Goal: Task Accomplishment & Management: Use online tool/utility

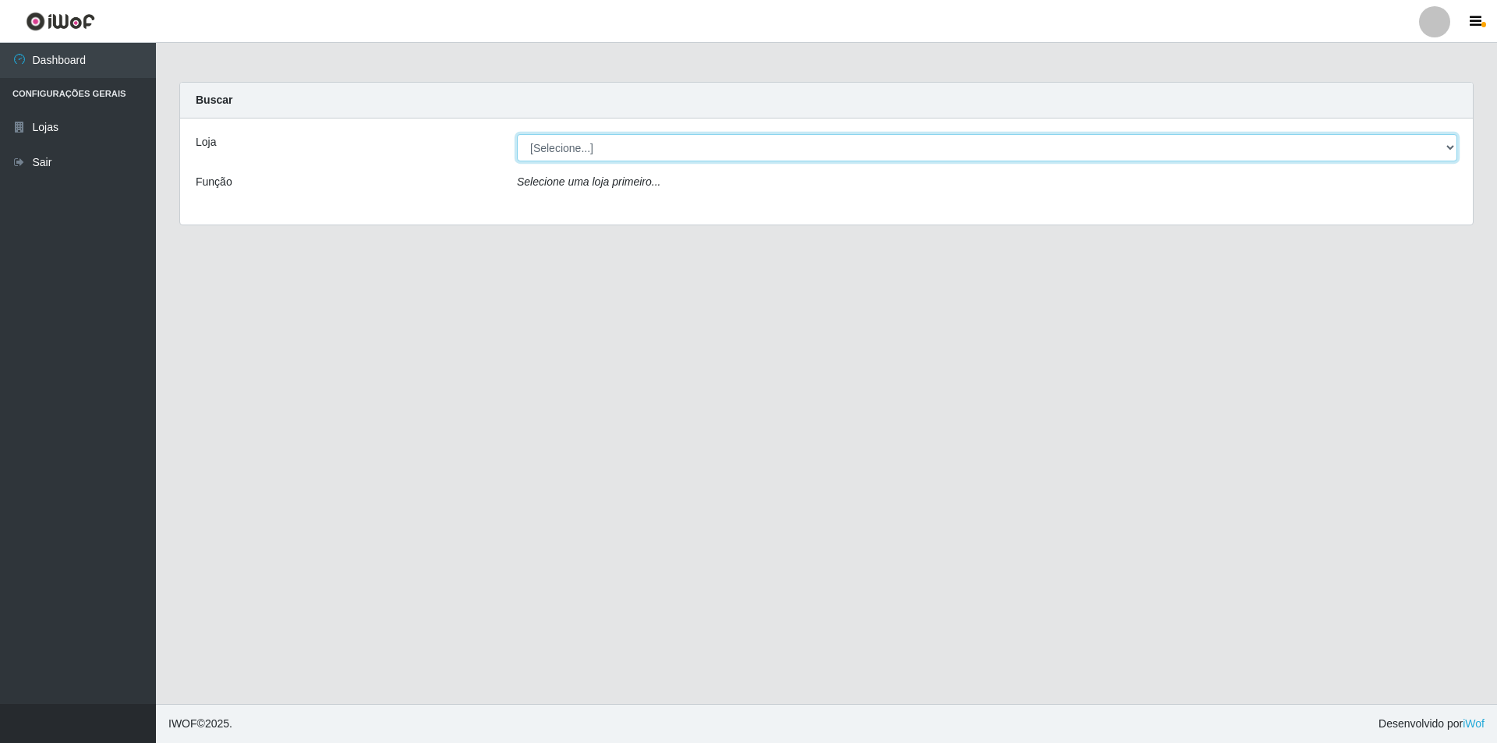
click at [552, 151] on select "[Selecione...] Extrabom - Loja 01 Centro de Distribuição" at bounding box center [987, 147] width 941 height 27
select select "435"
click at [517, 134] on select "[Selecione...] Extrabom - Loja 01 Centro de Distribuição" at bounding box center [987, 147] width 941 height 27
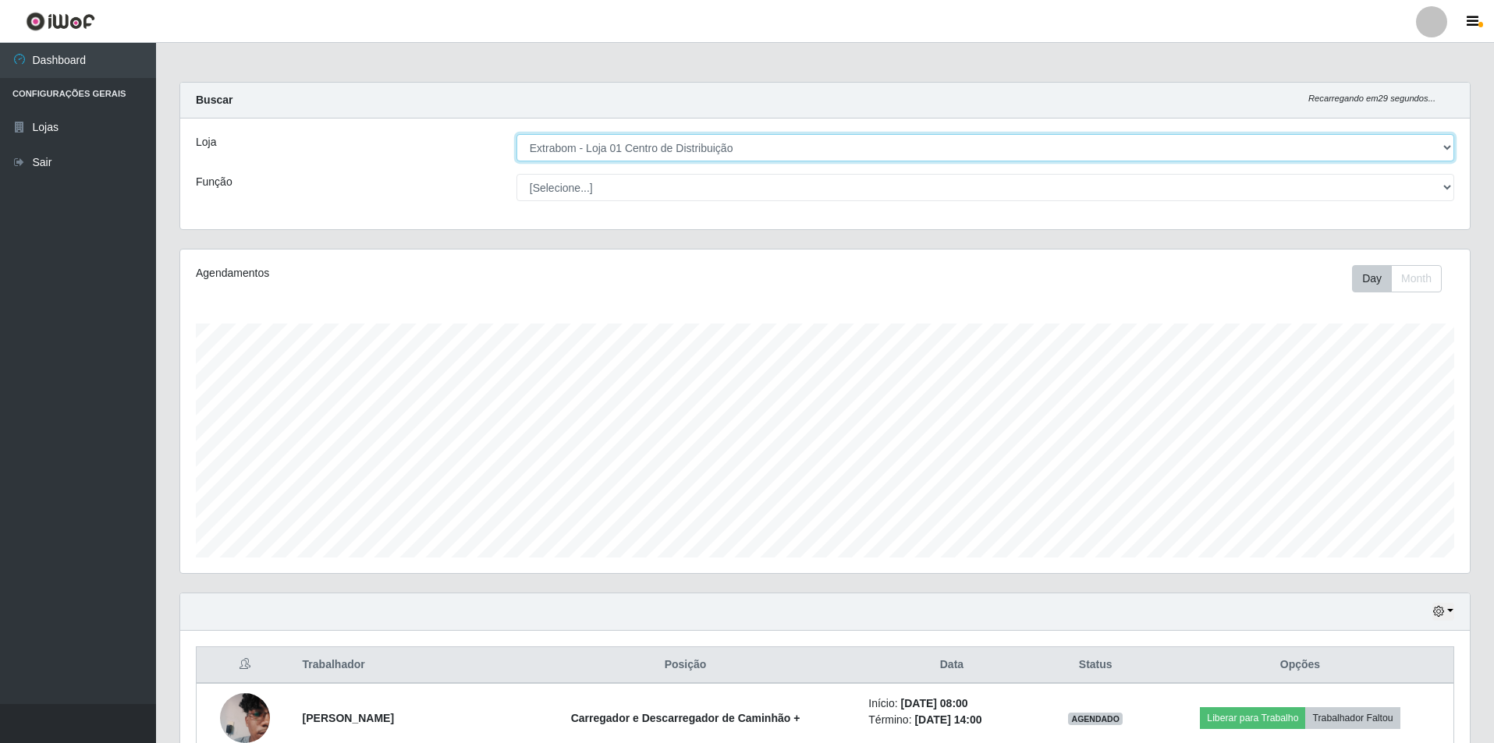
scroll to position [324, 1289]
click at [589, 190] on select "[Selecione...] Carregador e Descarregador de Caminhão Carregador e Descarregado…" at bounding box center [984, 187] width 937 height 27
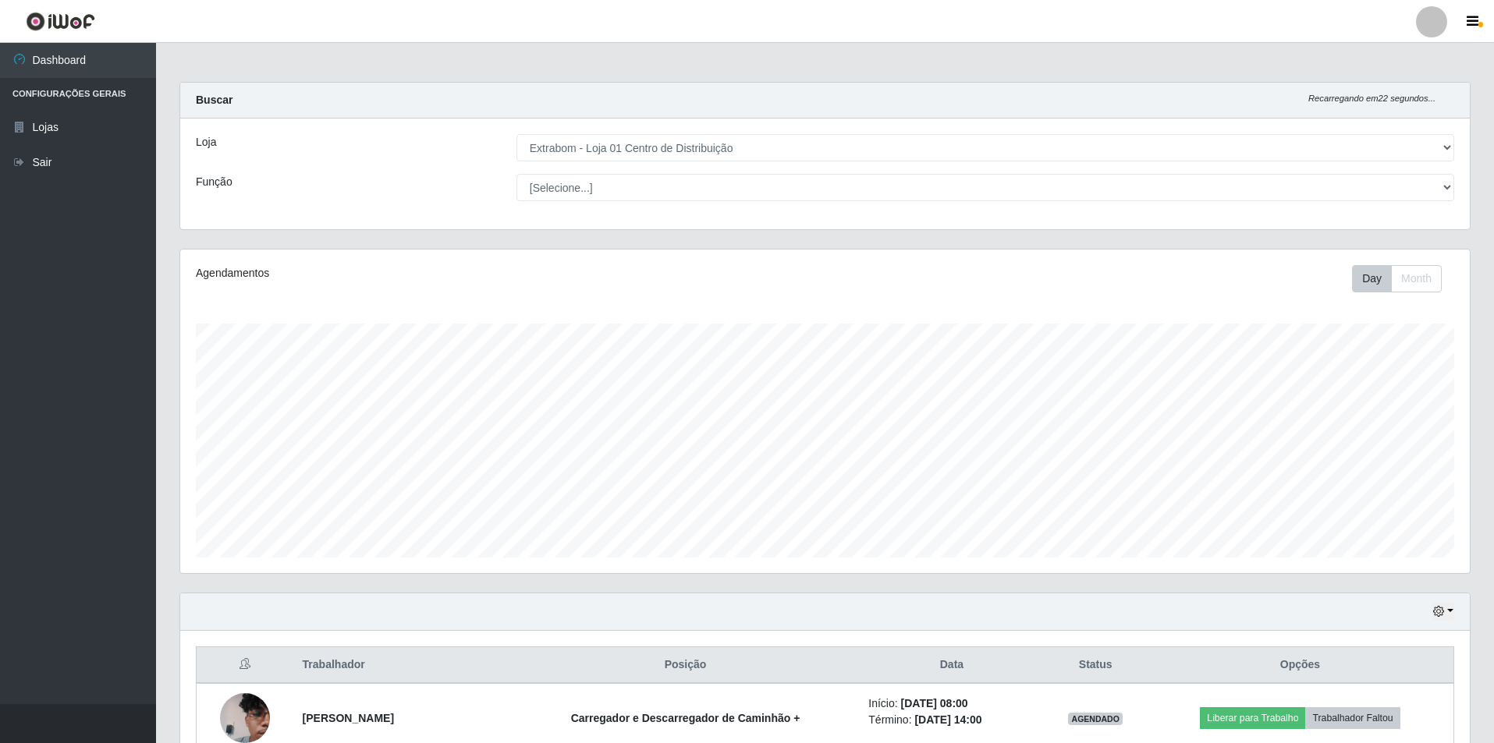
click at [424, 170] on div "Loja [Selecione...] Extrabom - Loja 01 Centro de Distribuição Função [Selecione…" at bounding box center [824, 174] width 1289 height 111
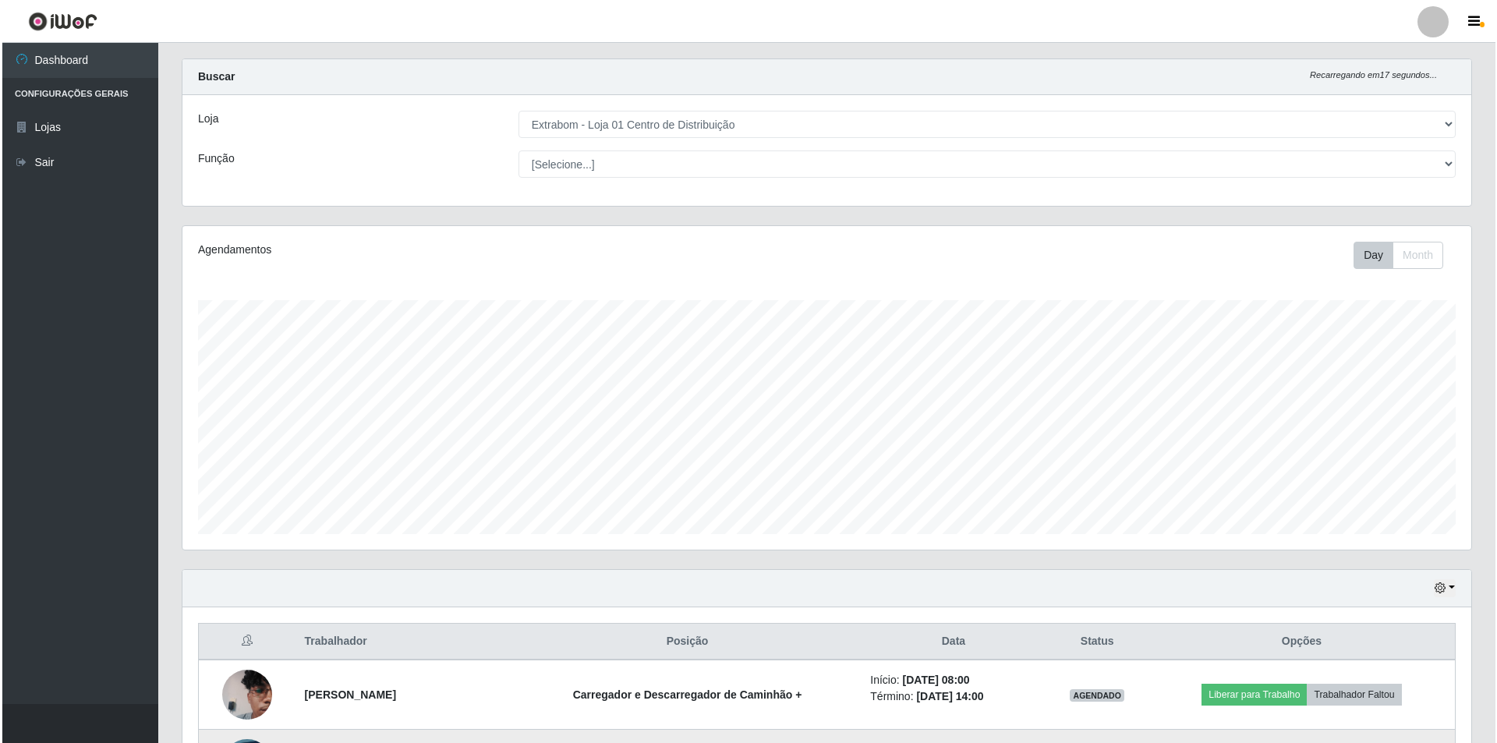
scroll to position [312, 0]
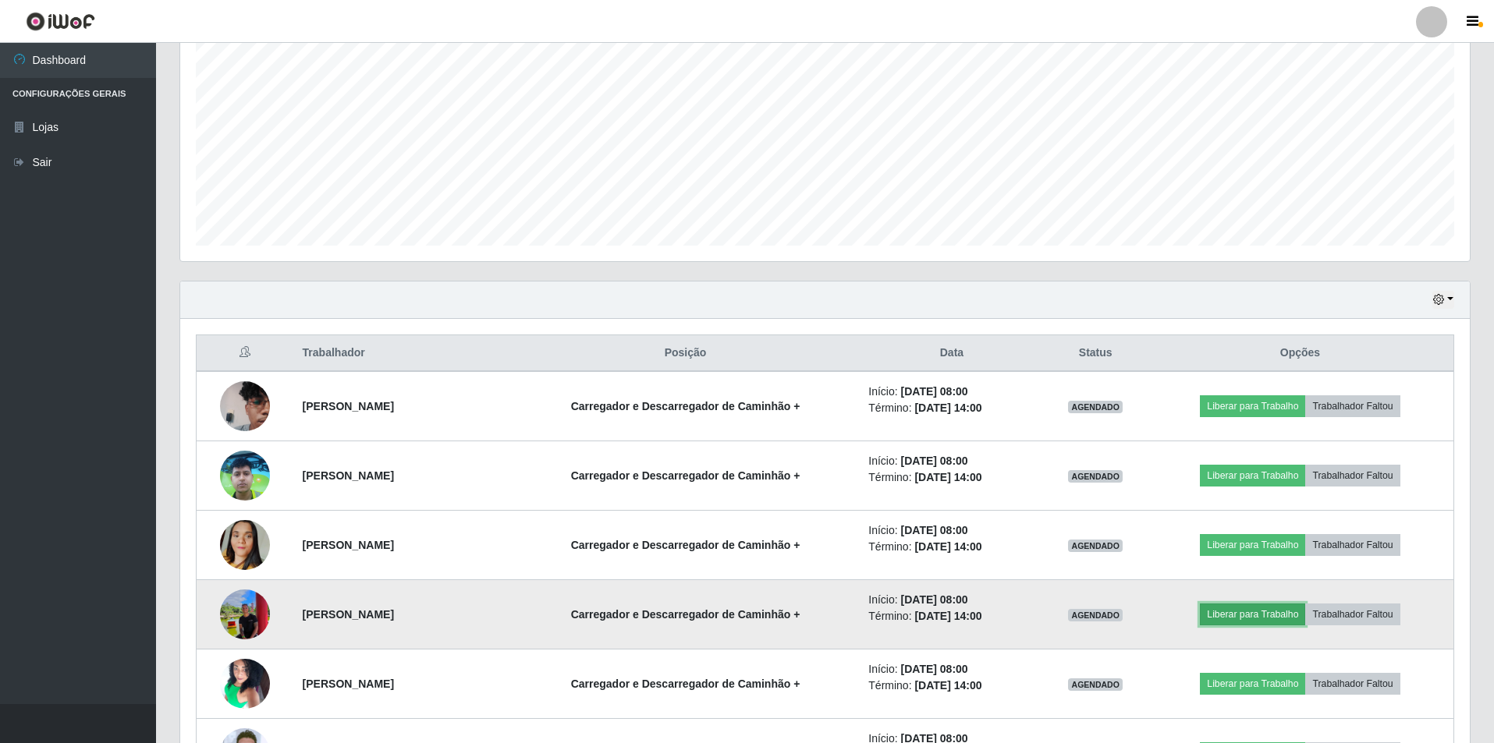
click at [1261, 613] on button "Liberar para Trabalho" at bounding box center [1252, 615] width 105 height 22
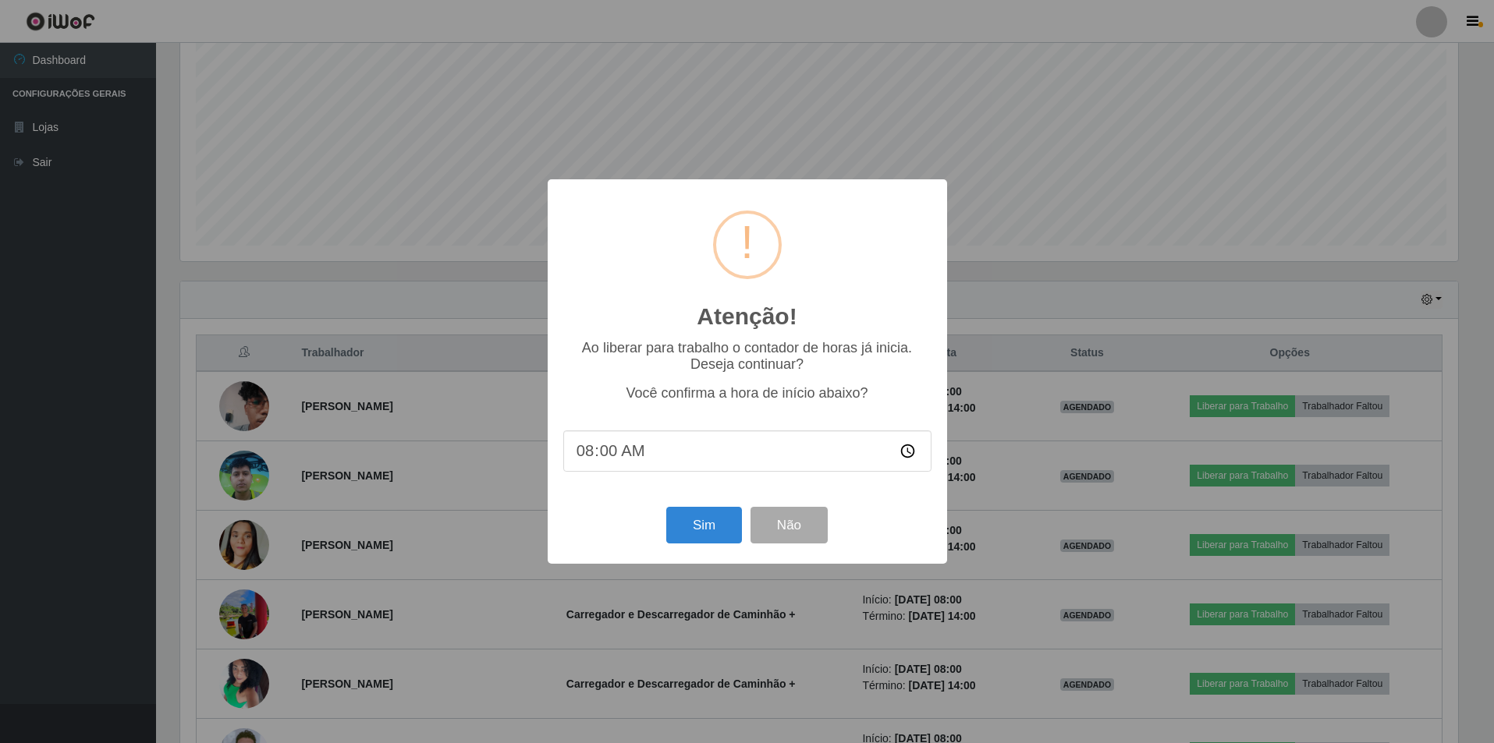
scroll to position [324, 1281]
click at [707, 526] on button "Sim" at bounding box center [706, 525] width 76 height 37
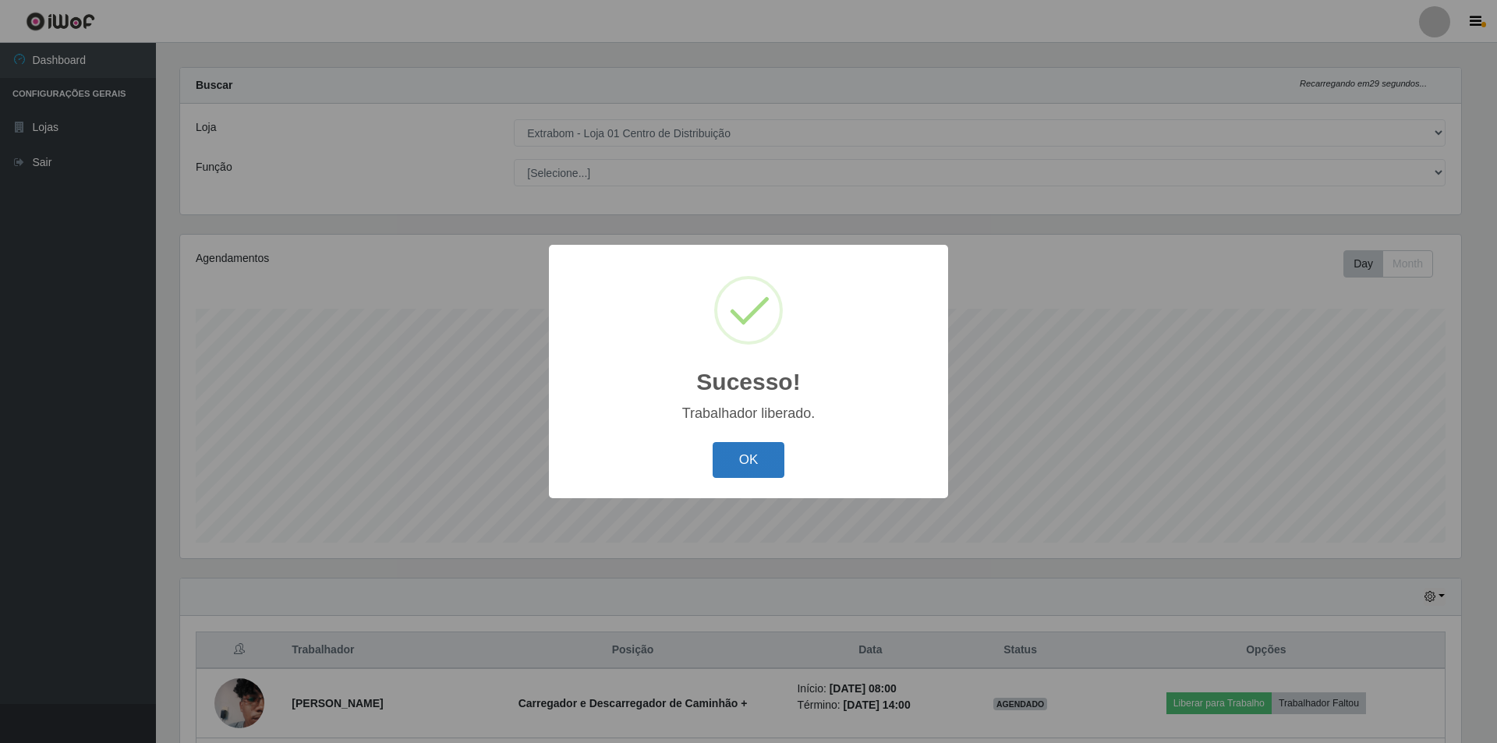
click at [756, 455] on button "OK" at bounding box center [749, 460] width 73 height 37
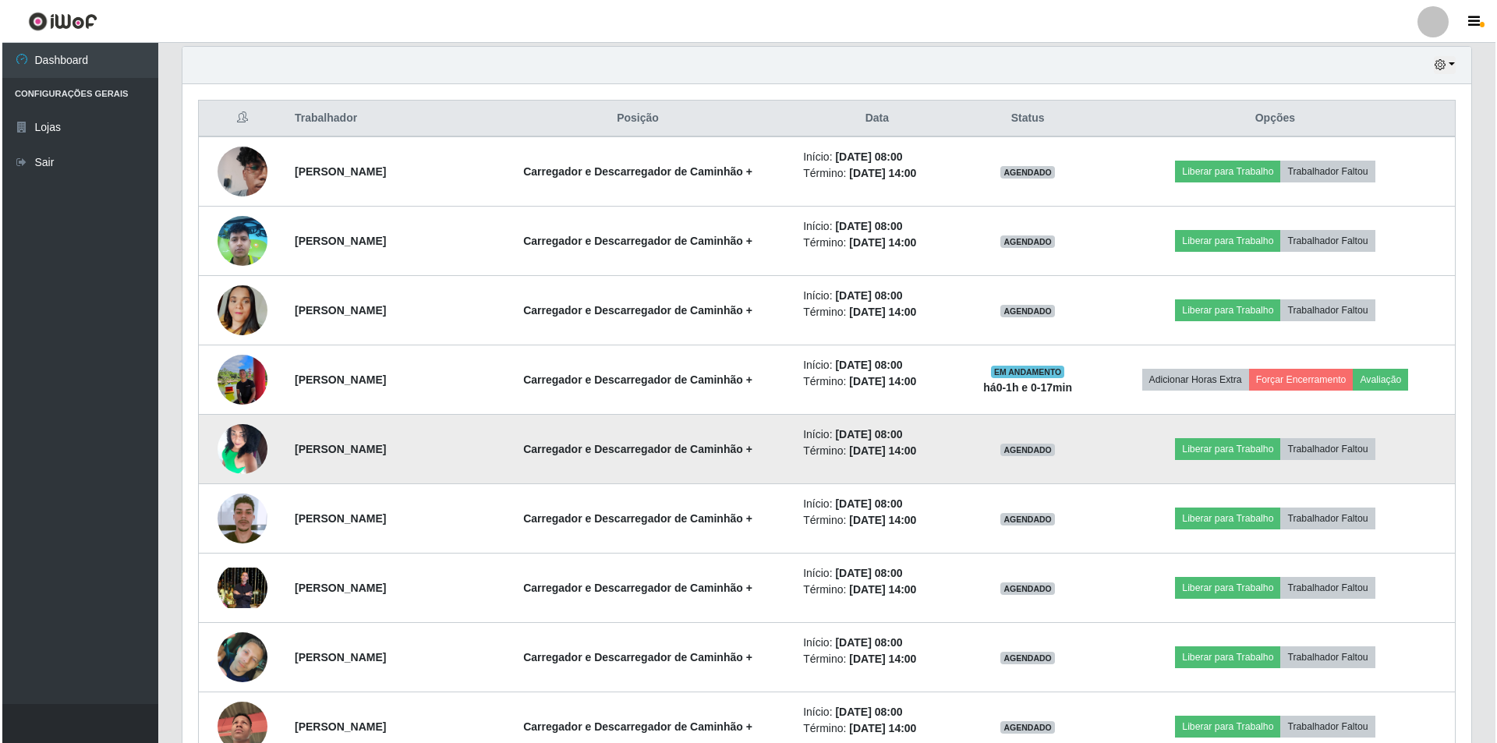
scroll to position [639, 0]
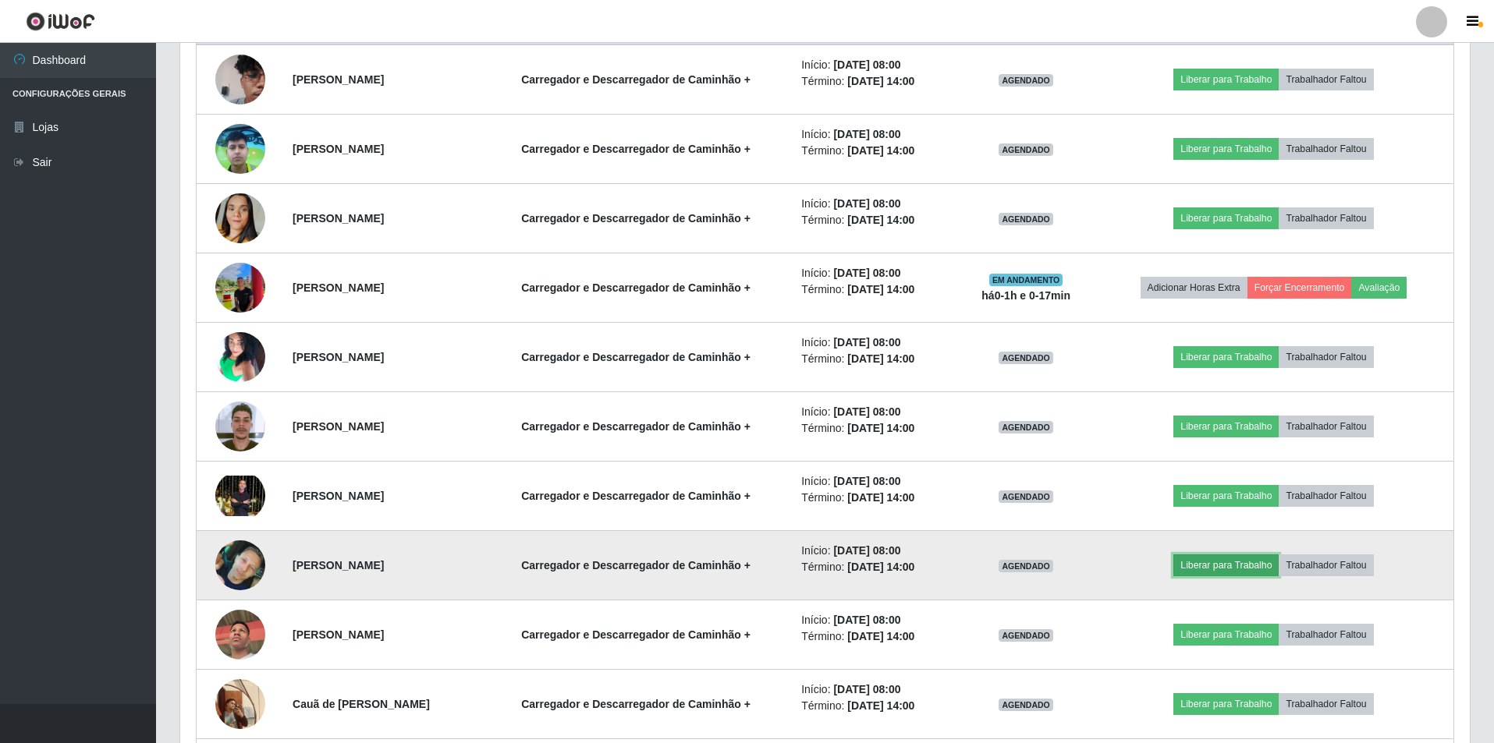
click at [1221, 564] on button "Liberar para Trabalho" at bounding box center [1225, 566] width 105 height 22
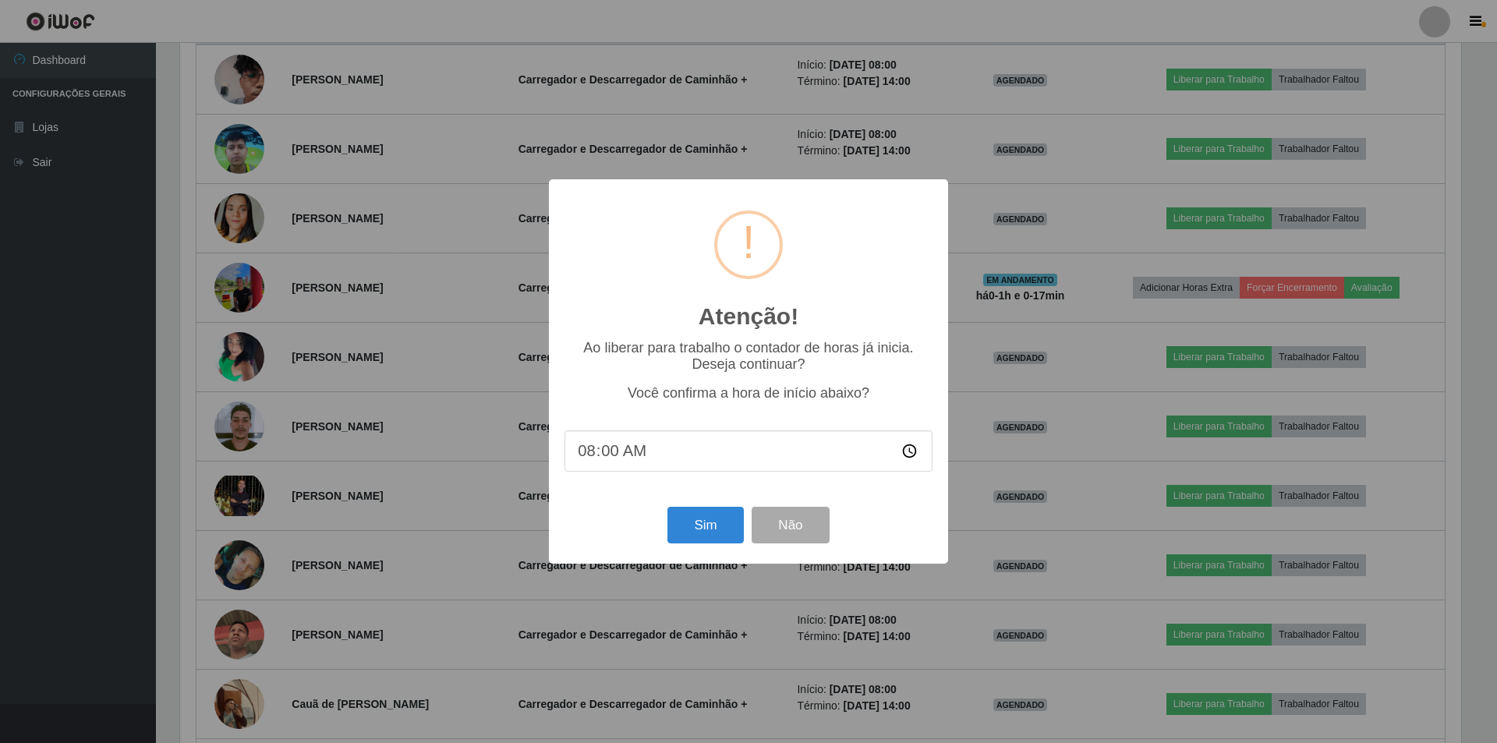
scroll to position [324, 1281]
click at [698, 530] on button "Sim" at bounding box center [706, 525] width 76 height 37
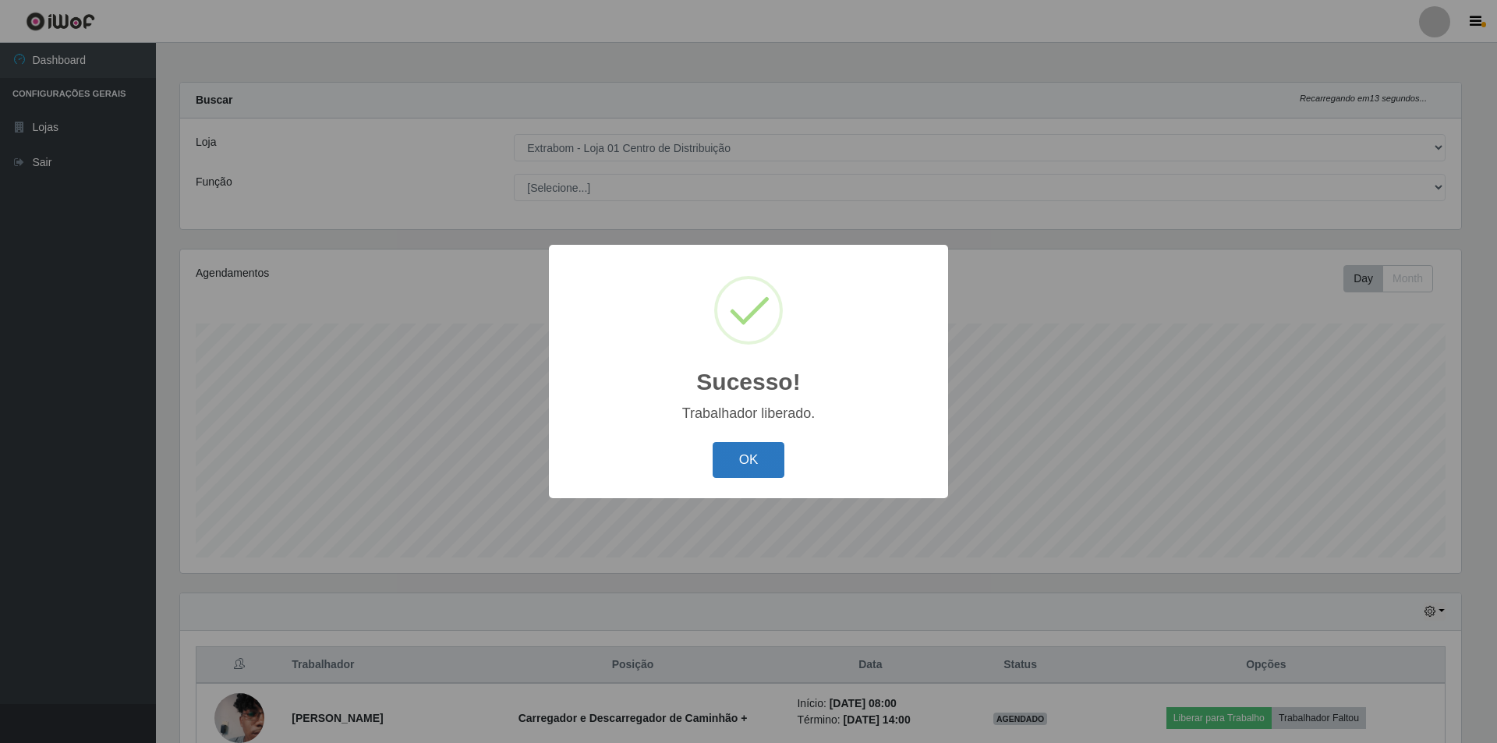
click at [739, 463] on button "OK" at bounding box center [749, 460] width 73 height 37
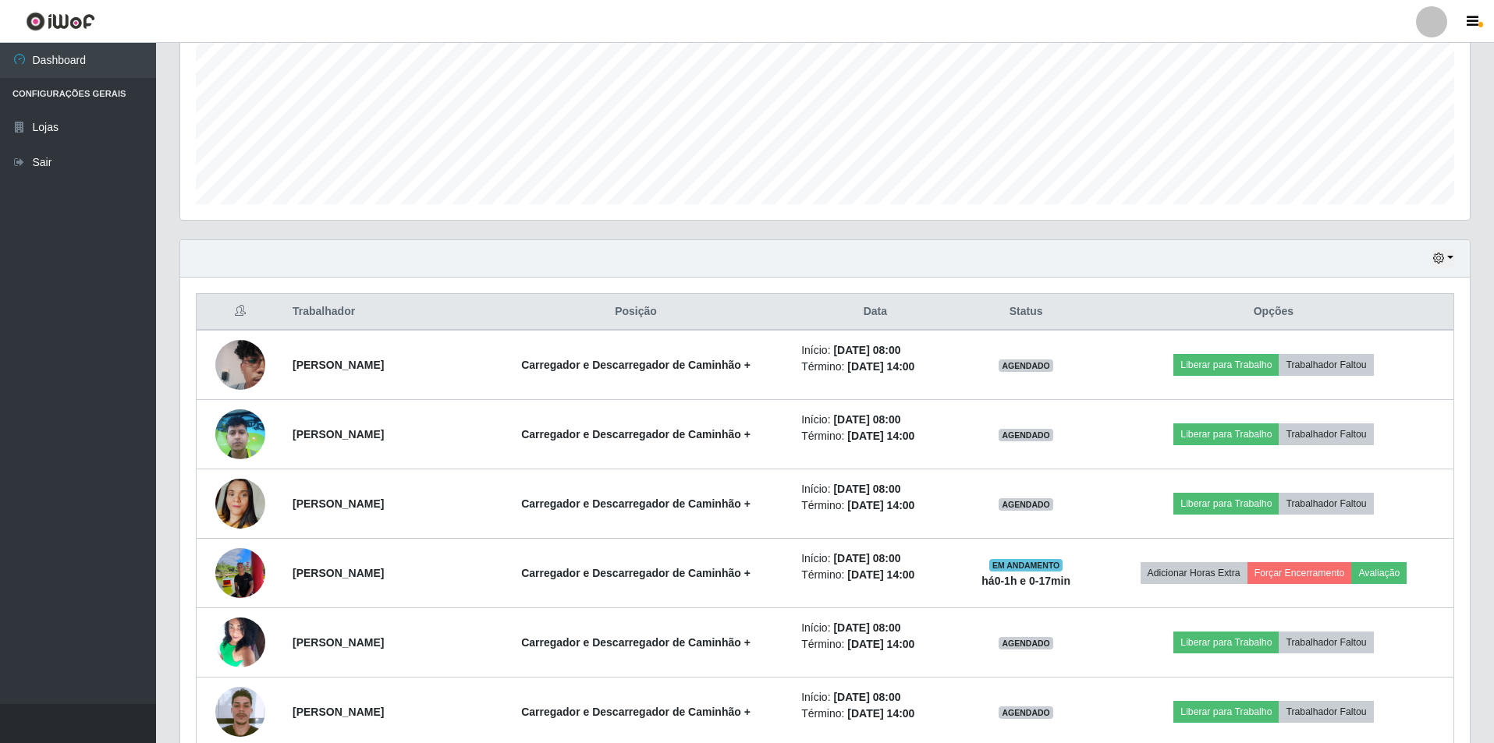
scroll to position [390, 0]
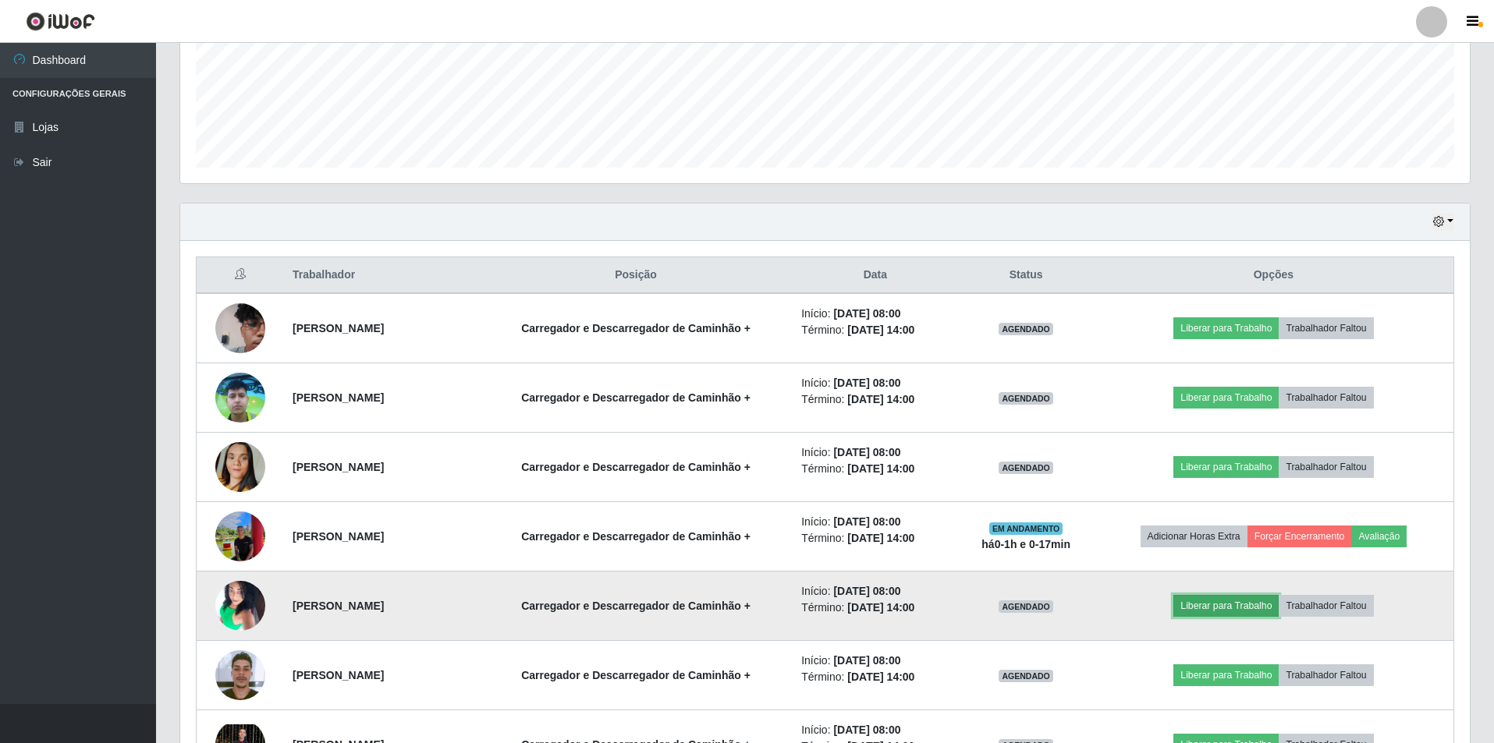
click at [1245, 607] on button "Liberar para Trabalho" at bounding box center [1225, 606] width 105 height 22
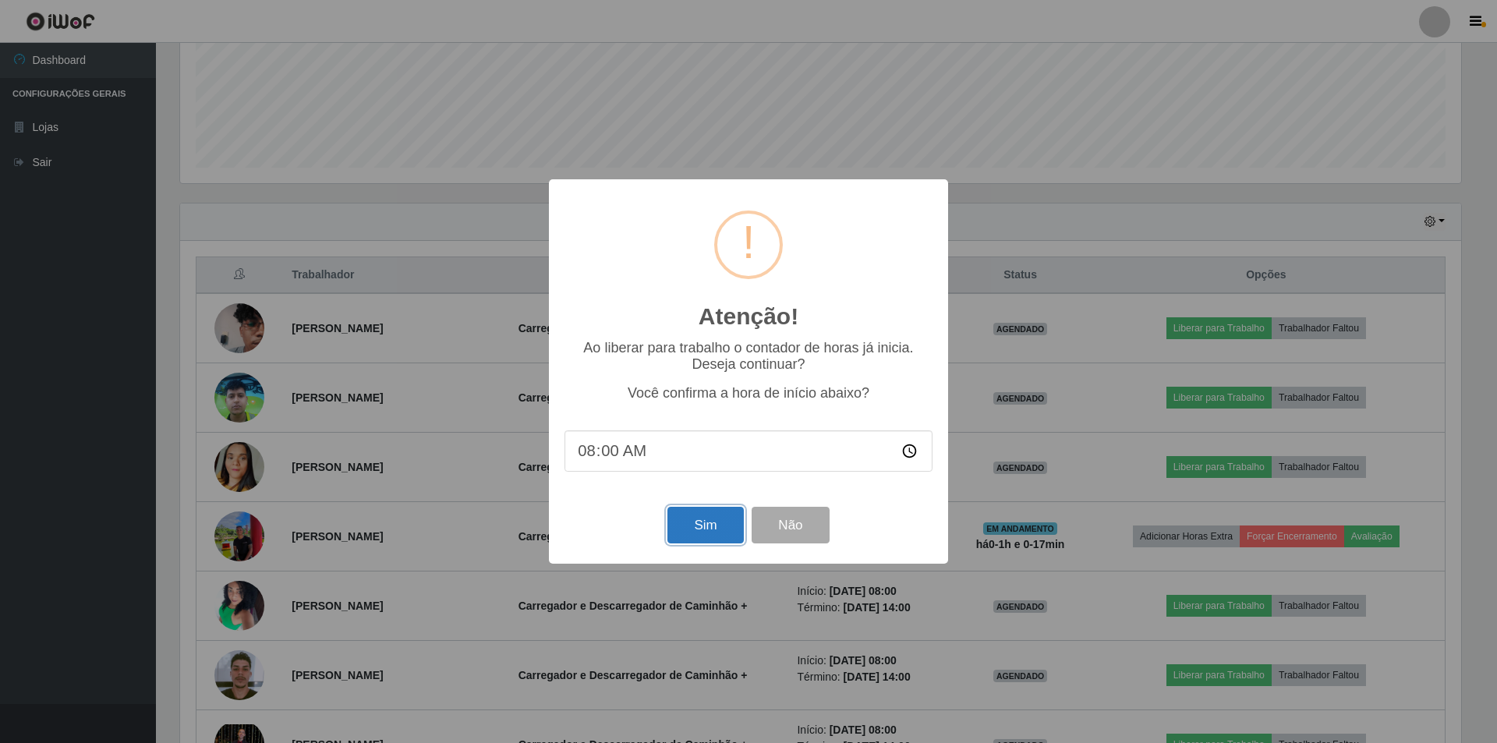
click at [701, 526] on button "Sim" at bounding box center [706, 525] width 76 height 37
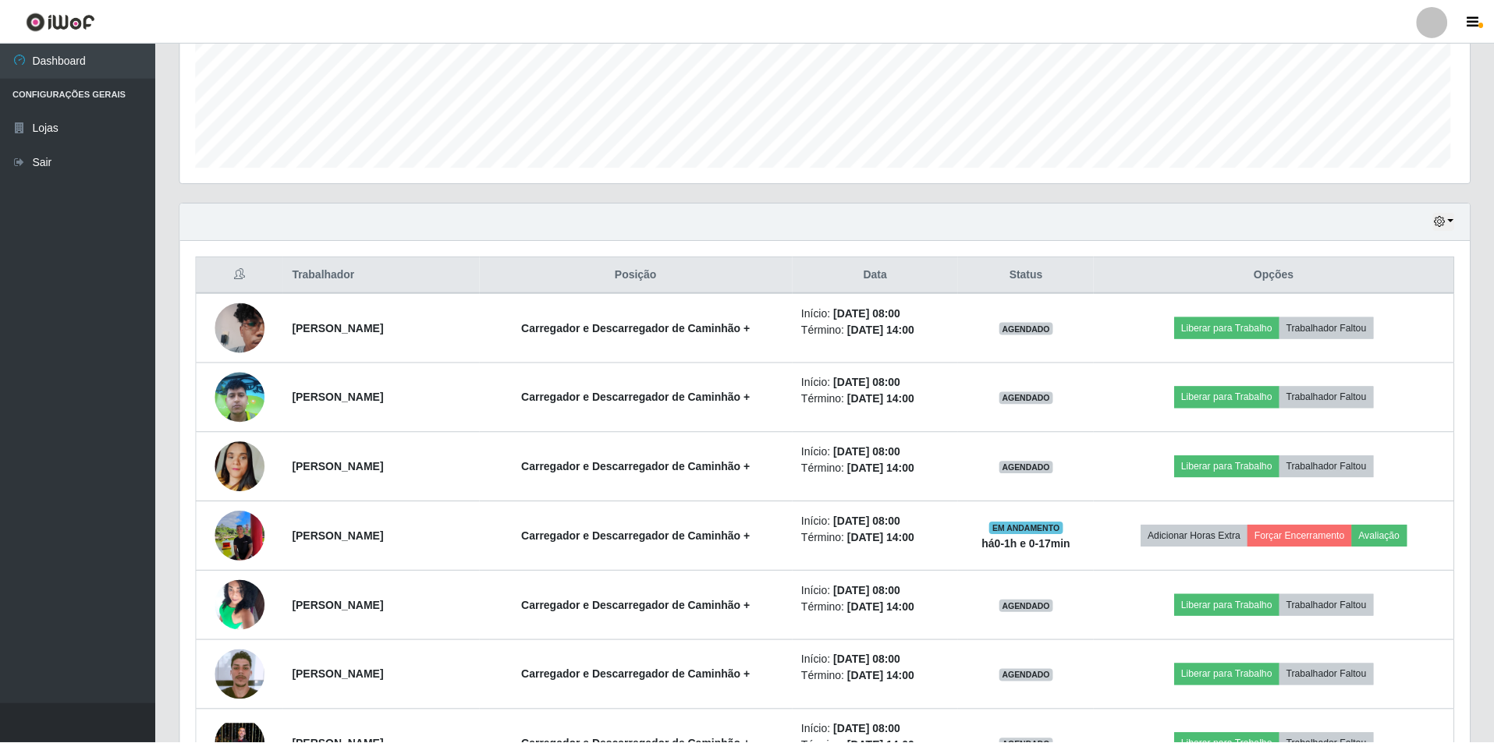
scroll to position [0, 0]
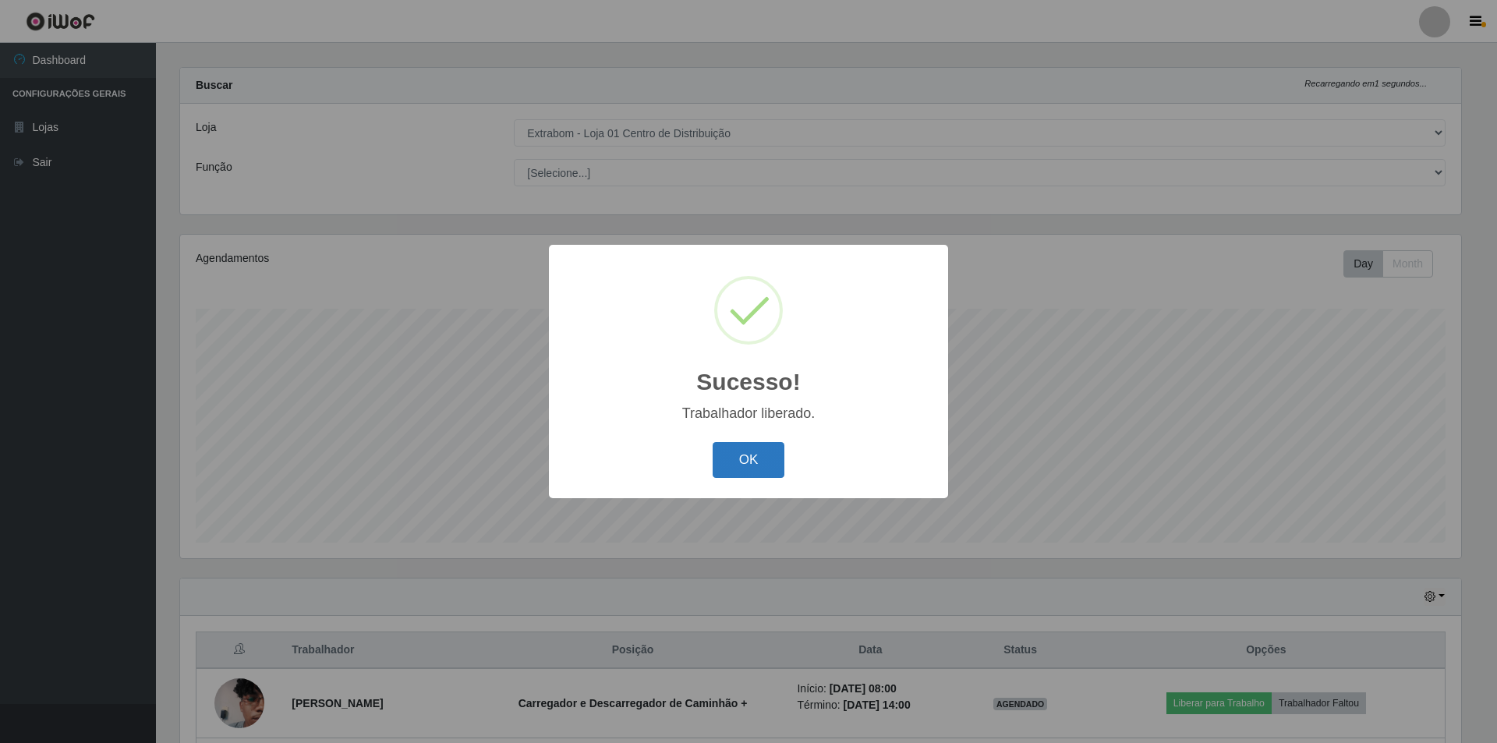
click at [751, 466] on button "OK" at bounding box center [749, 460] width 73 height 37
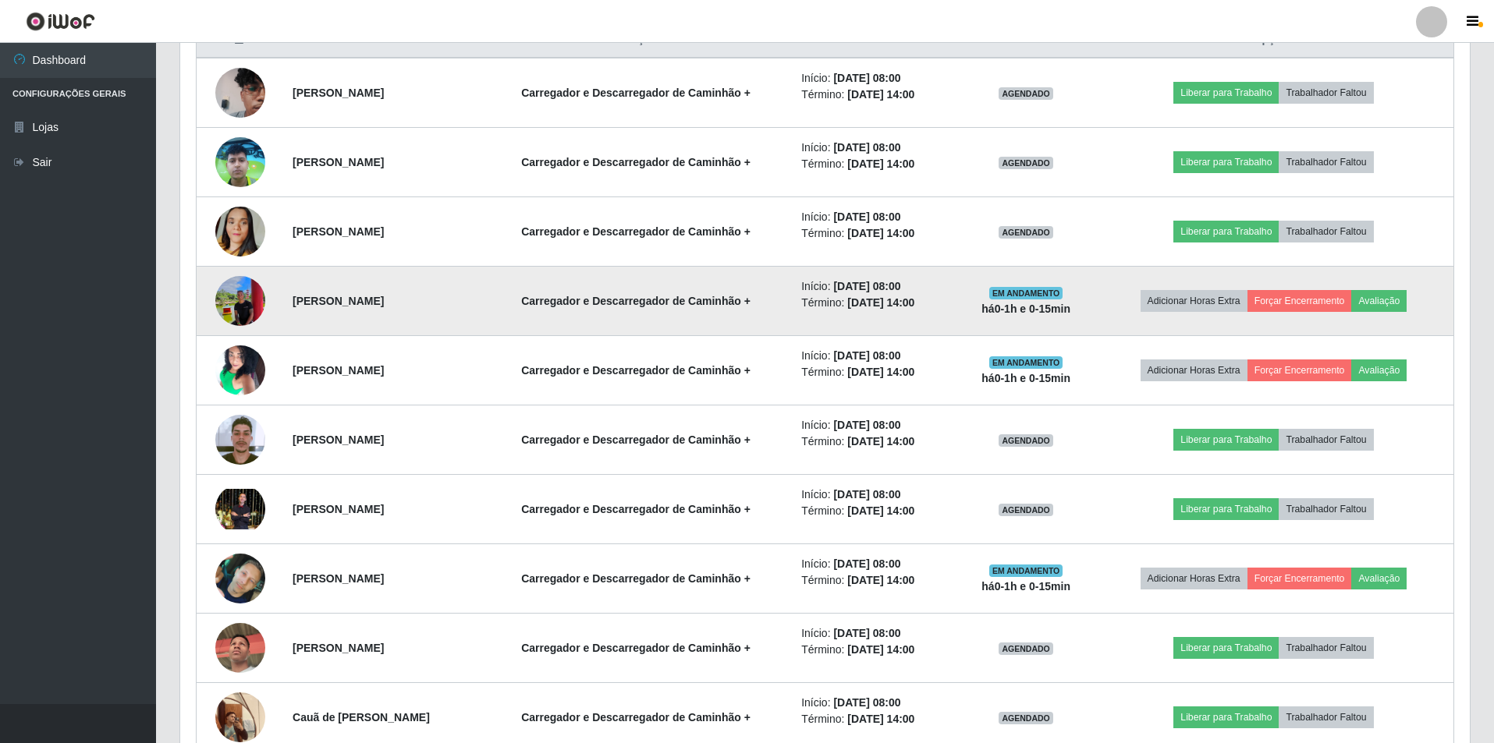
scroll to position [778, 0]
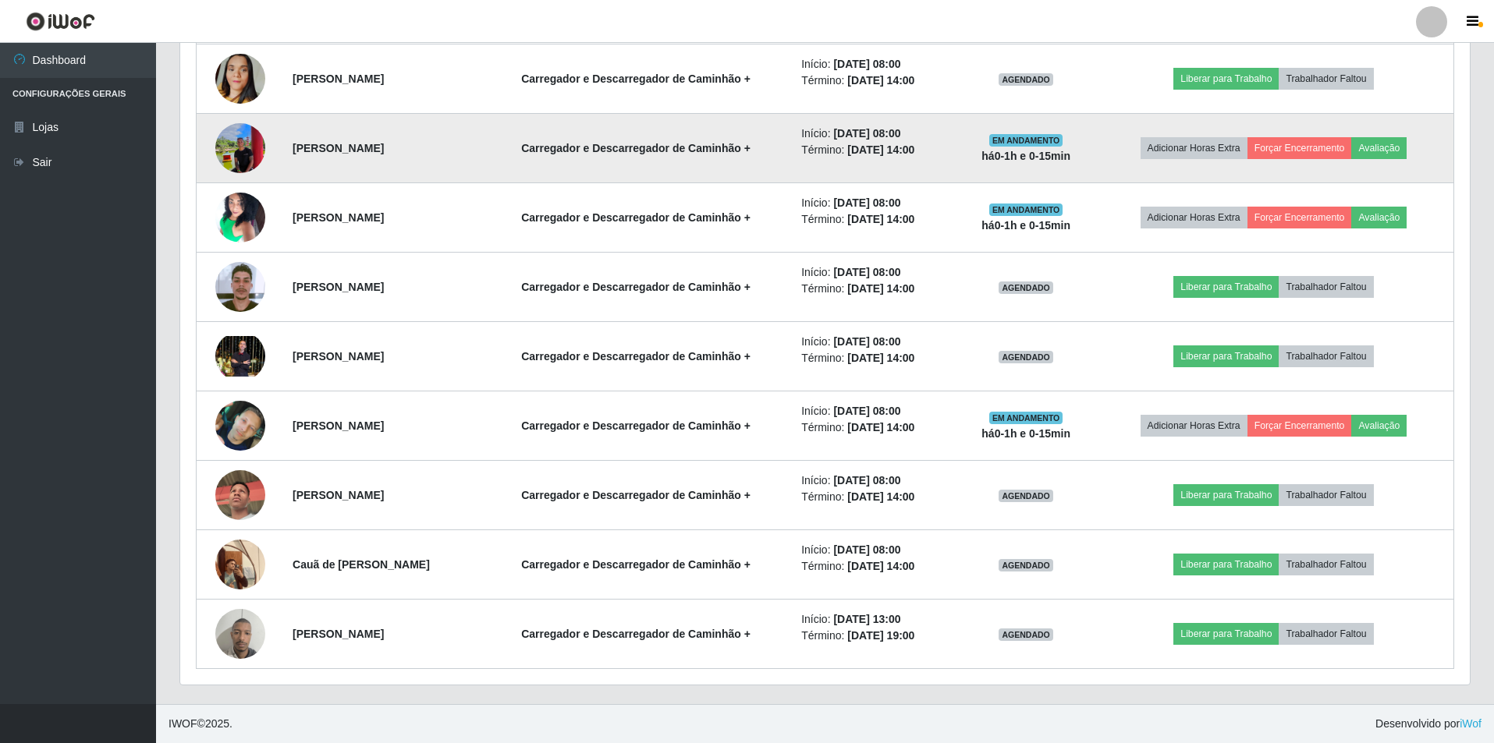
click at [958, 119] on td "Início: [DATE] 08:00 Término: [DATE] 14:00" at bounding box center [875, 148] width 166 height 69
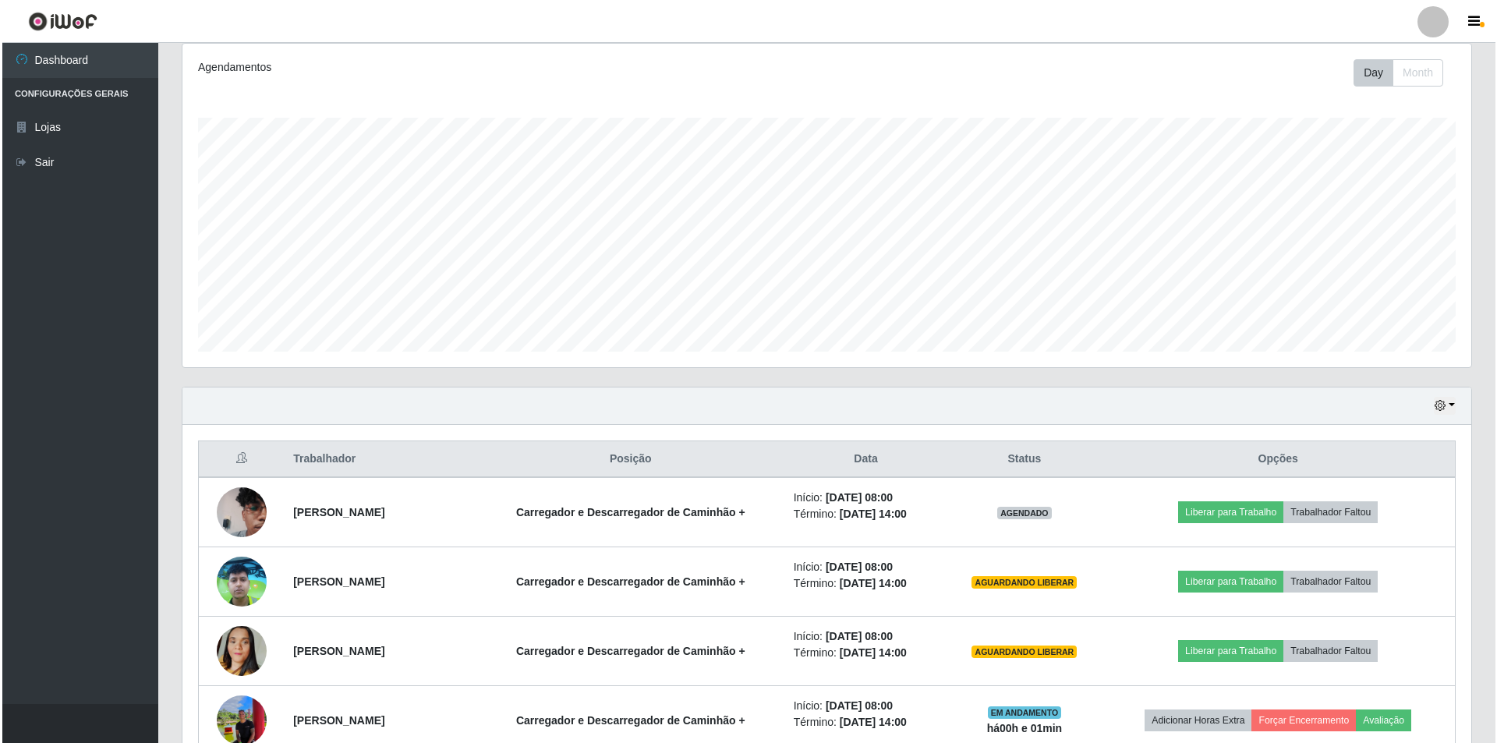
scroll to position [234, 0]
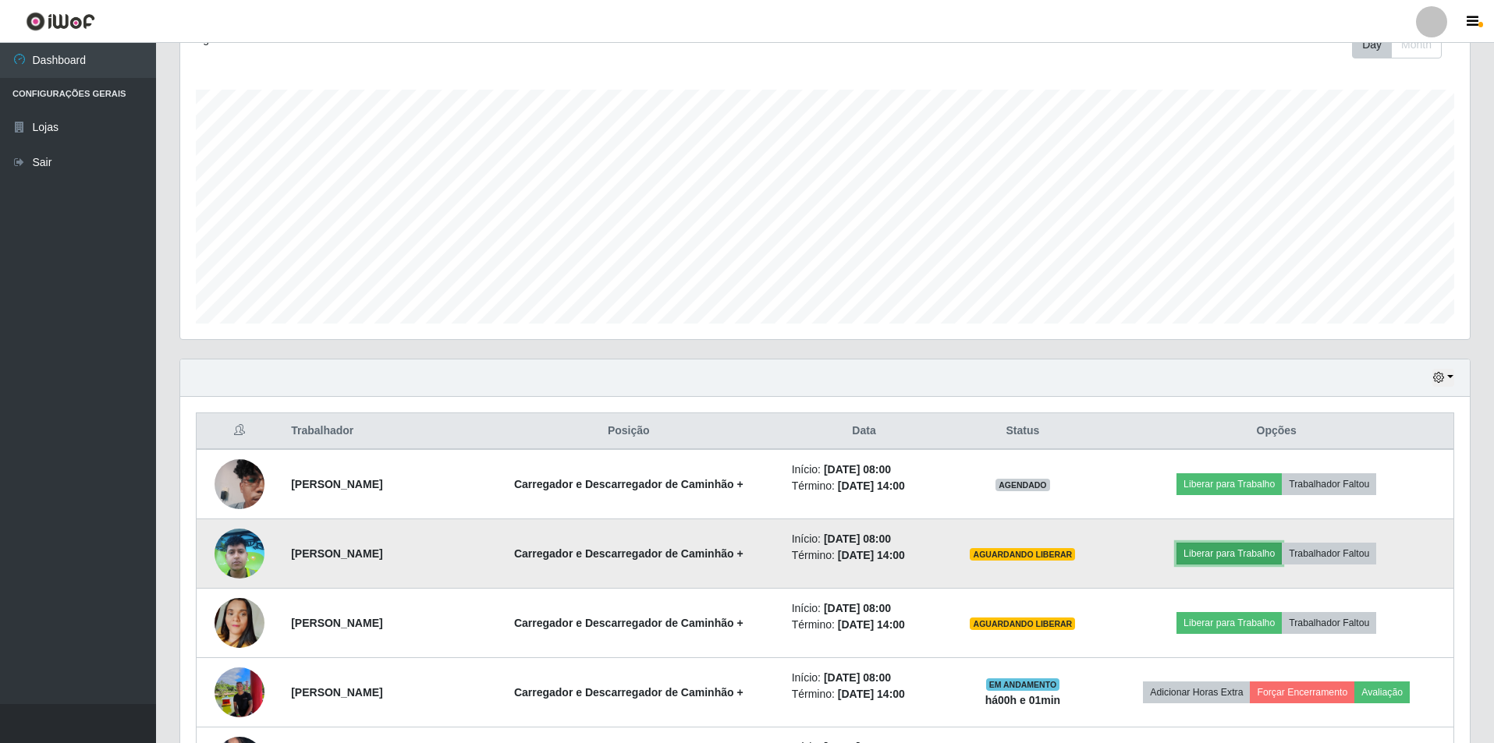
click at [1252, 554] on button "Liberar para Trabalho" at bounding box center [1228, 554] width 105 height 22
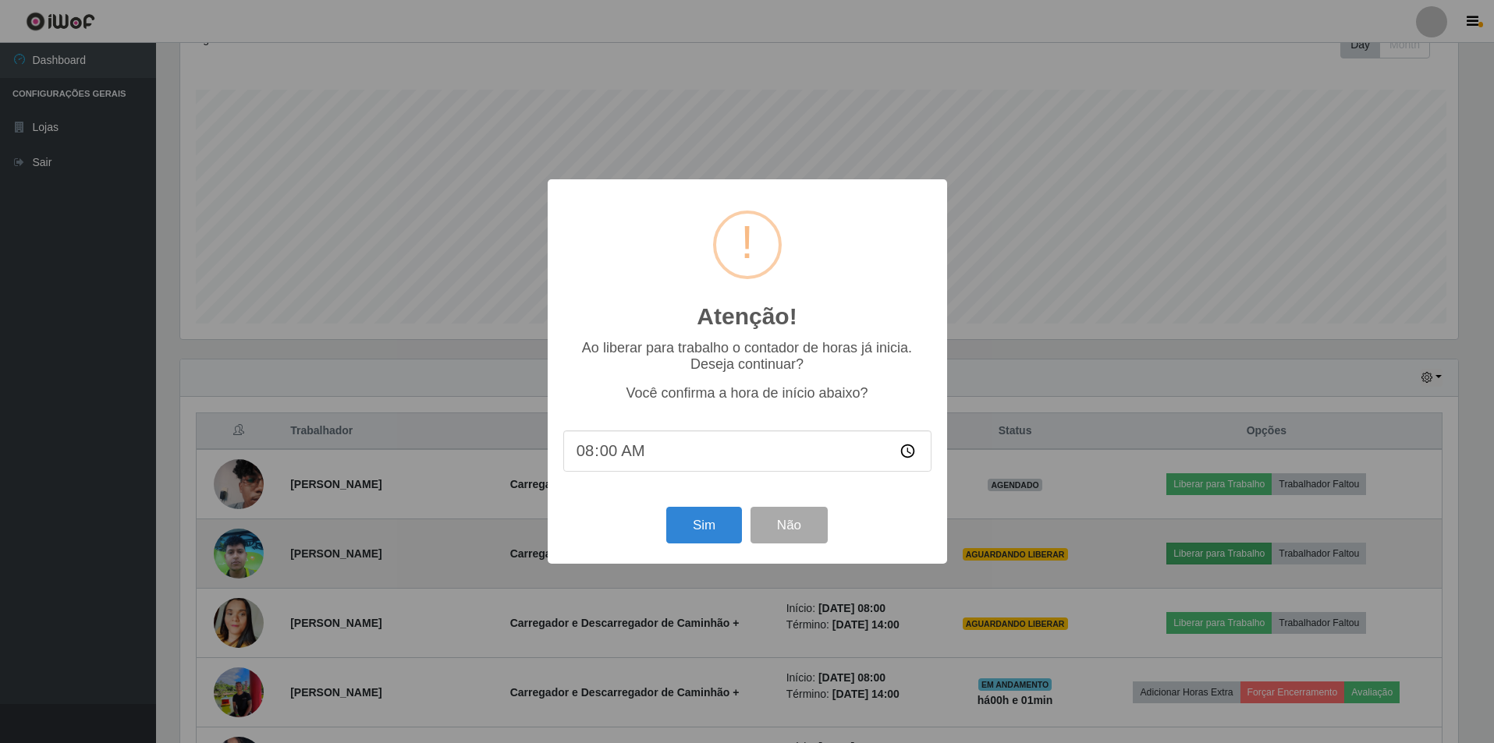
scroll to position [324, 1281]
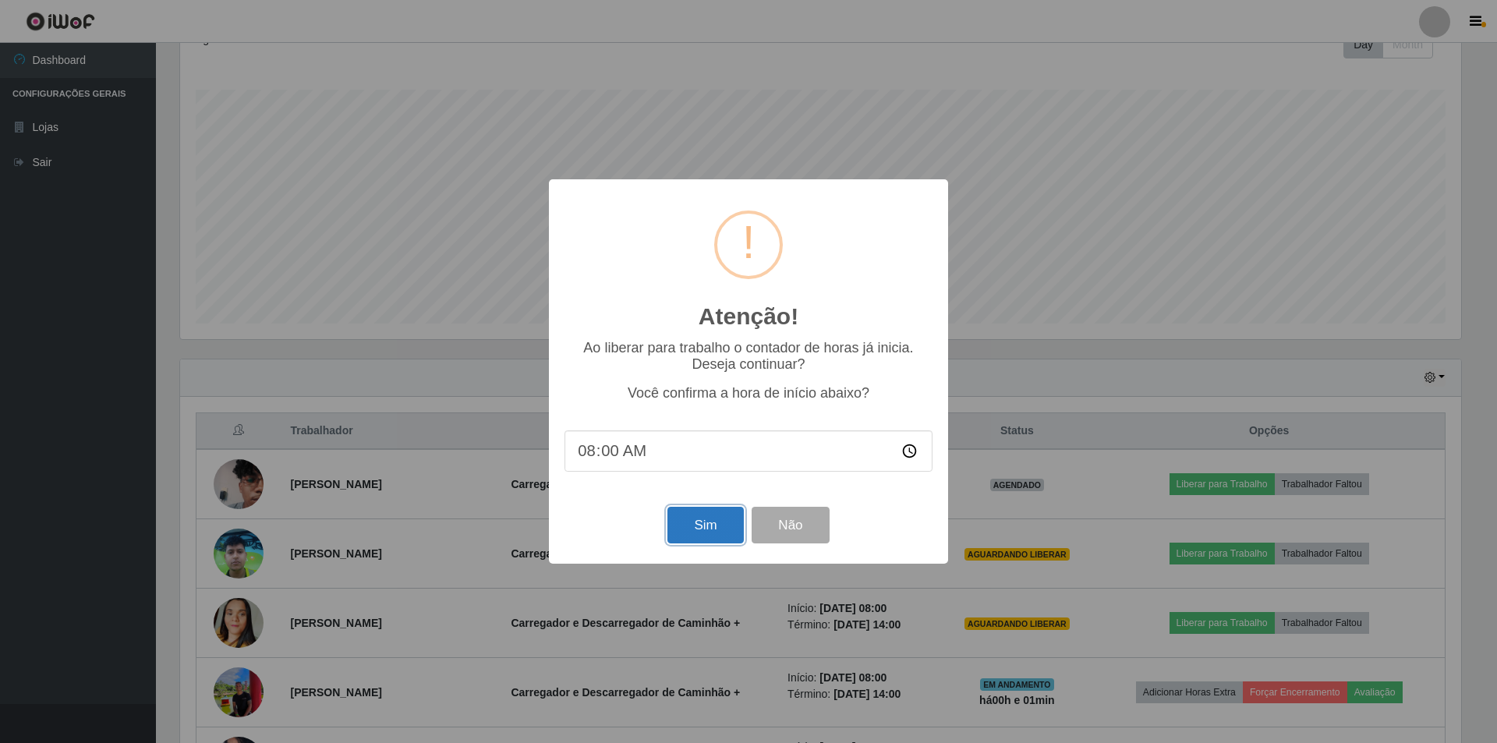
click at [706, 529] on button "Sim" at bounding box center [706, 525] width 76 height 37
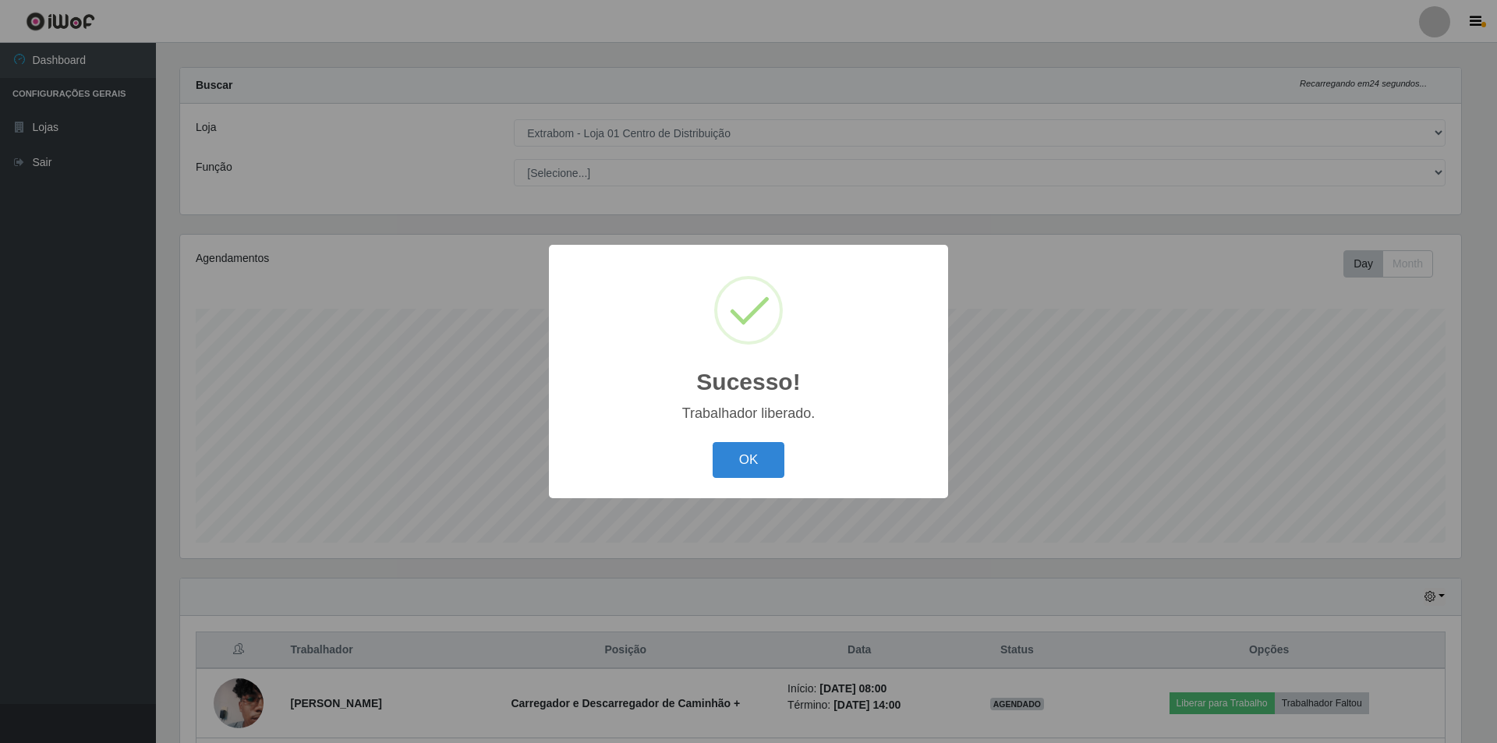
click at [750, 465] on button "OK" at bounding box center [749, 460] width 73 height 37
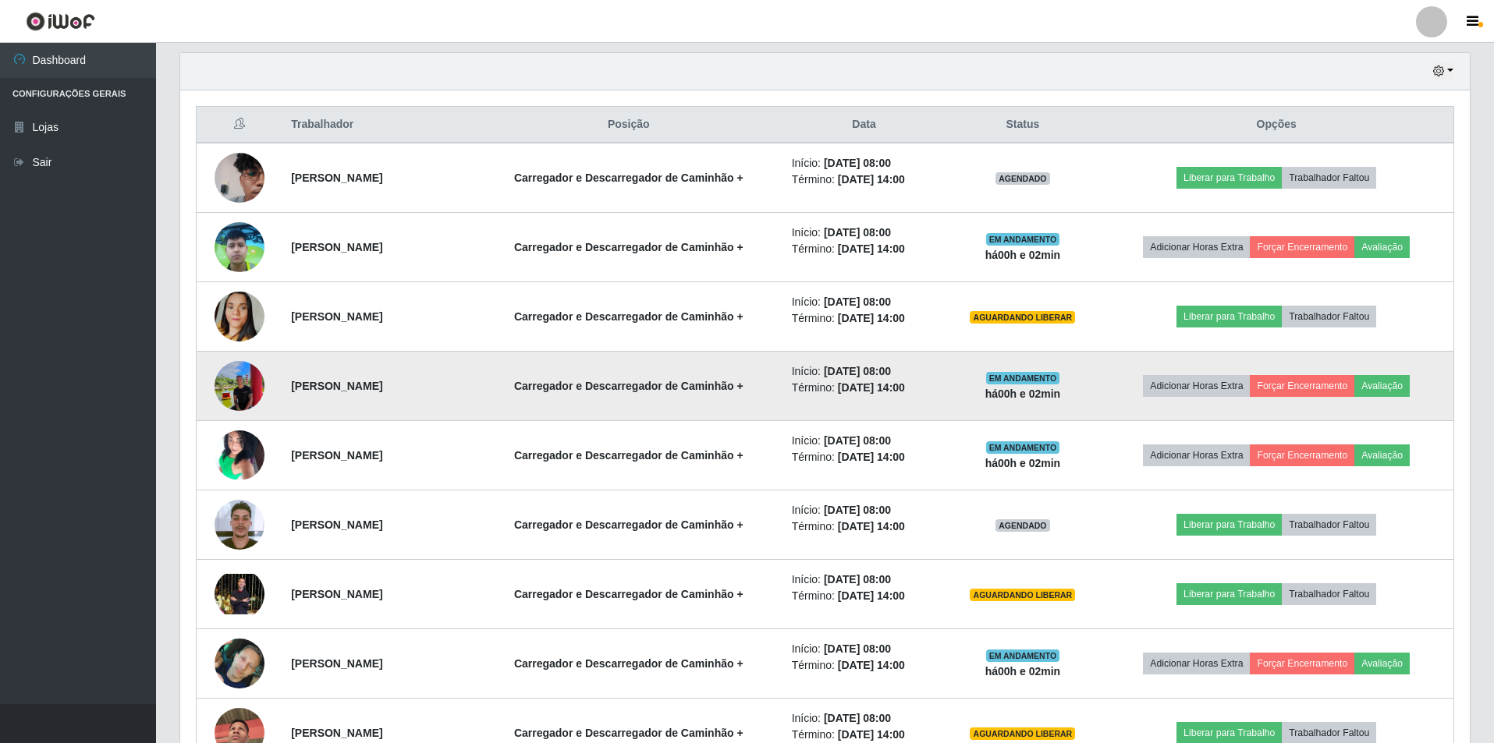
scroll to position [639, 0]
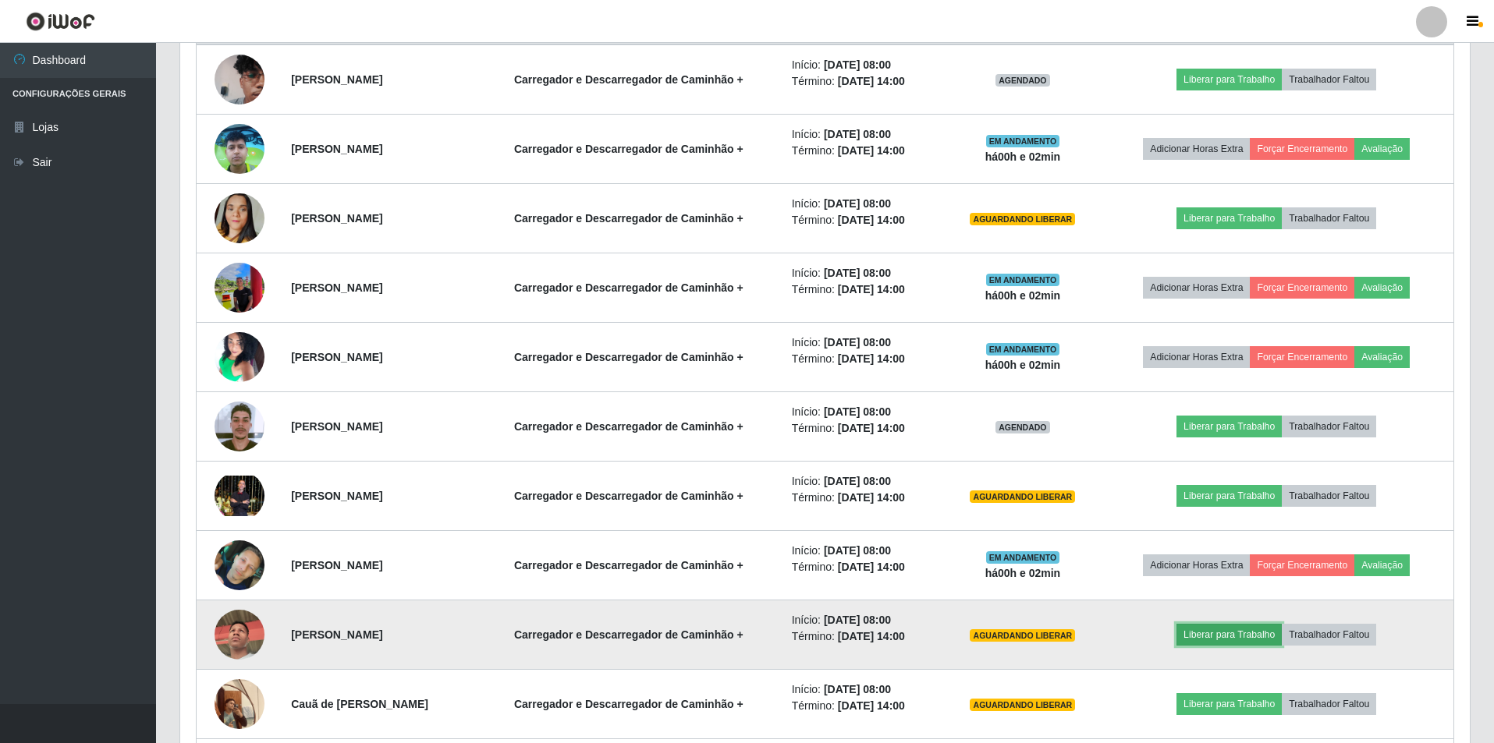
click at [1221, 629] on button "Liberar para Trabalho" at bounding box center [1228, 635] width 105 height 22
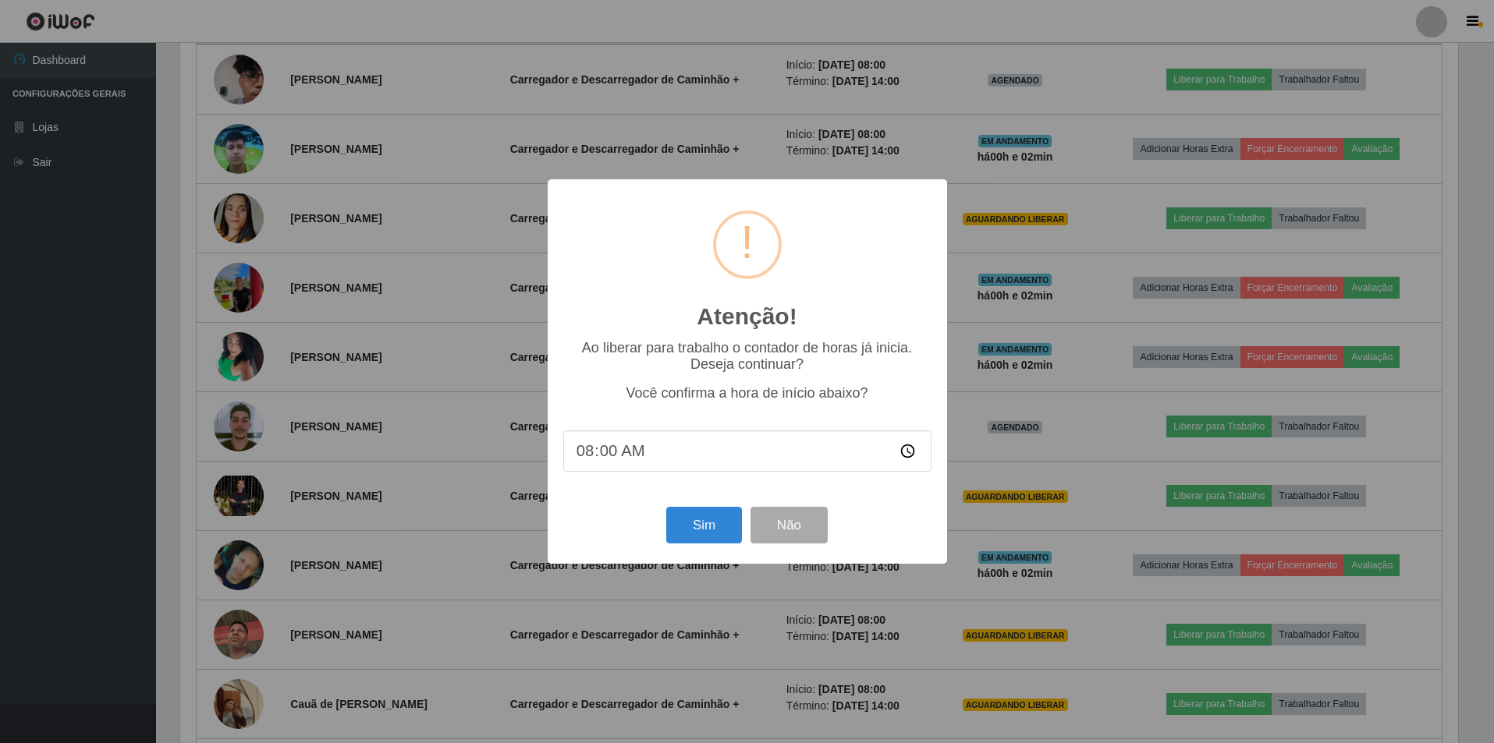
scroll to position [324, 1281]
click at [715, 528] on button "Sim" at bounding box center [706, 525] width 76 height 37
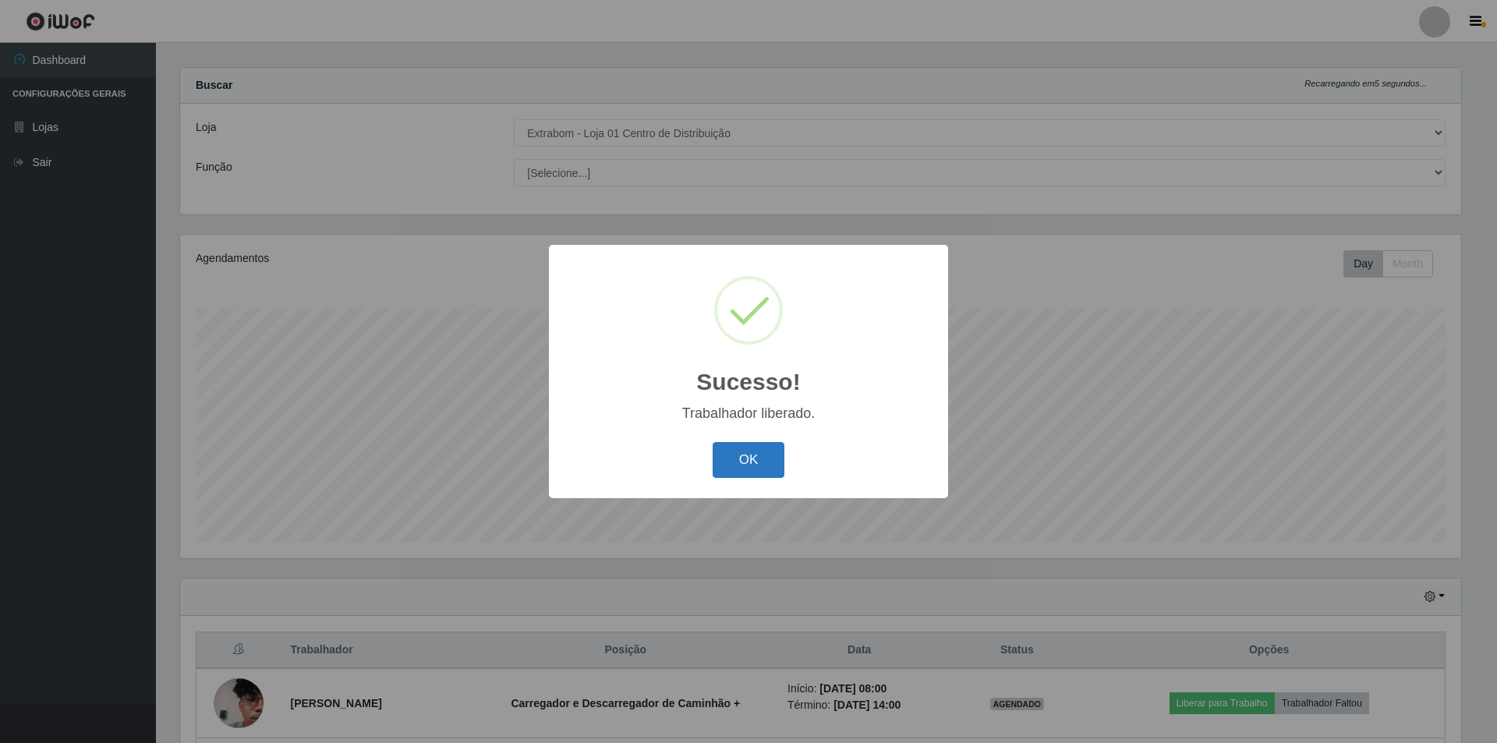
click at [744, 459] on button "OK" at bounding box center [749, 460] width 73 height 37
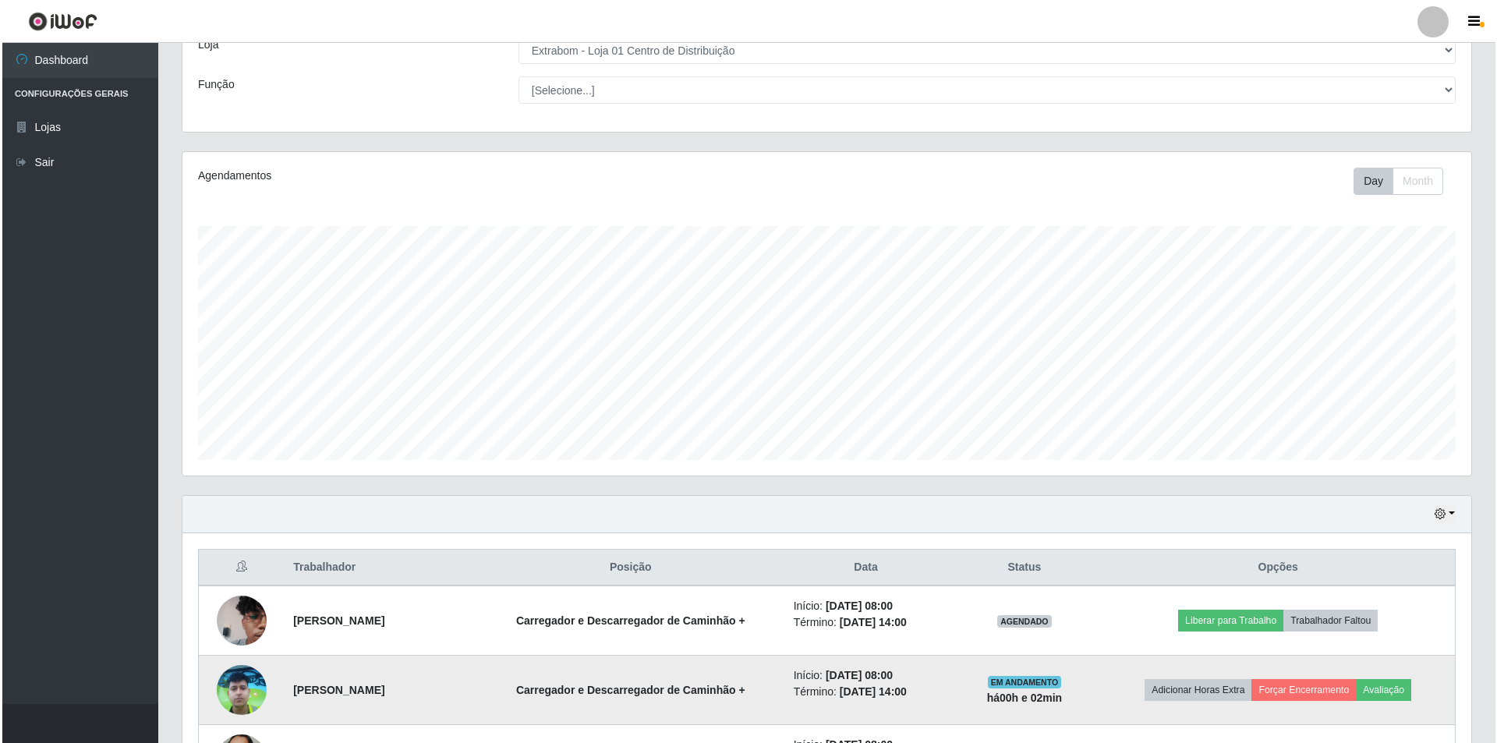
scroll to position [249, 0]
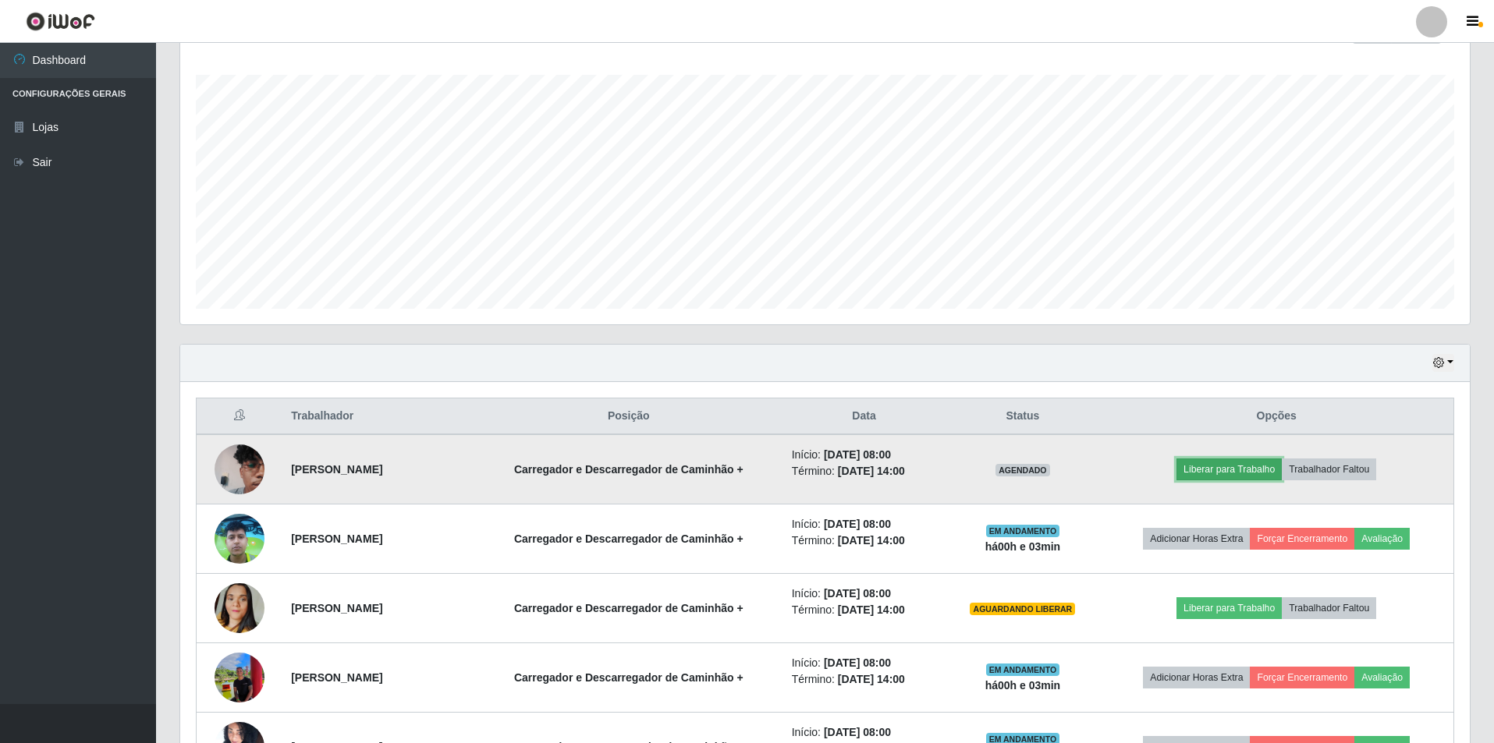
click at [1222, 467] on button "Liberar para Trabalho" at bounding box center [1228, 470] width 105 height 22
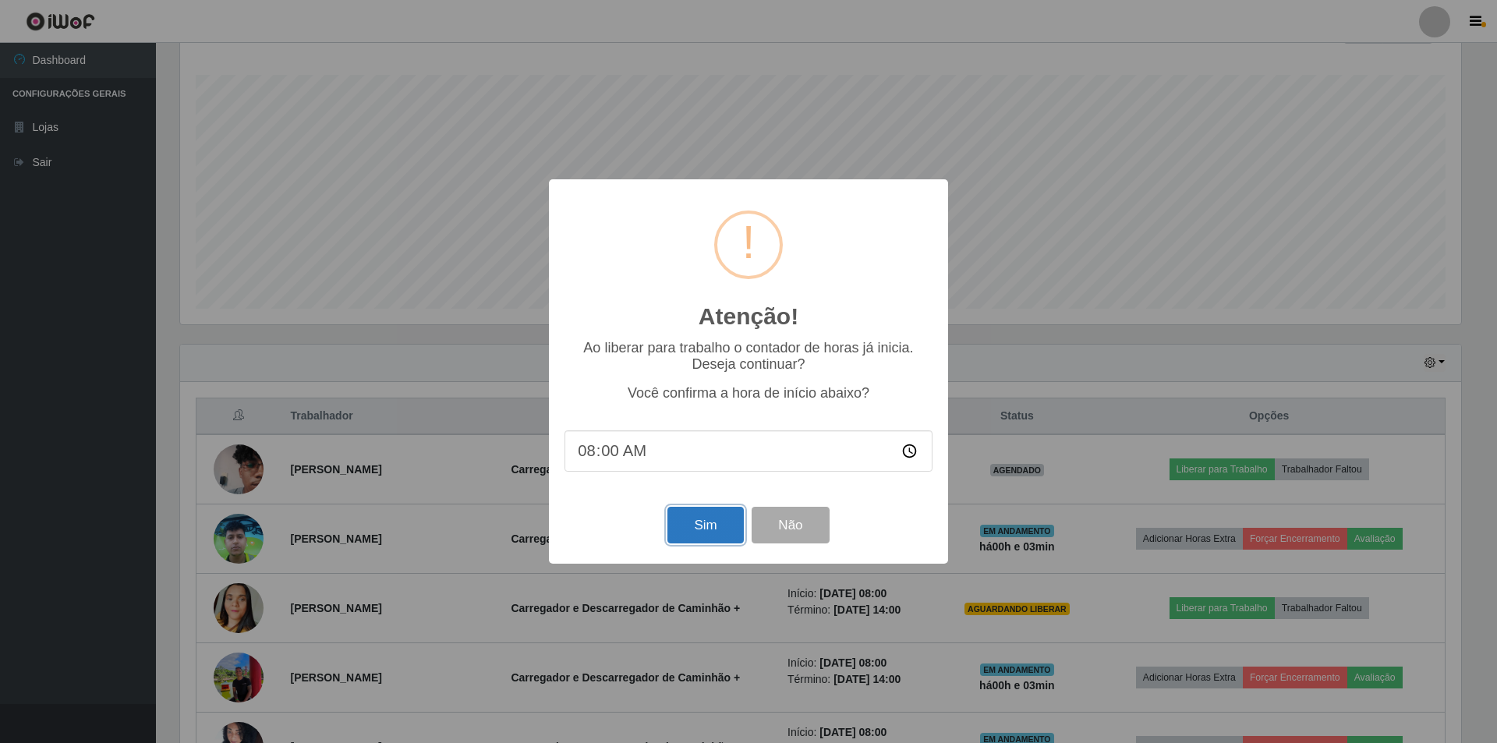
click at [710, 530] on button "Sim" at bounding box center [706, 525] width 76 height 37
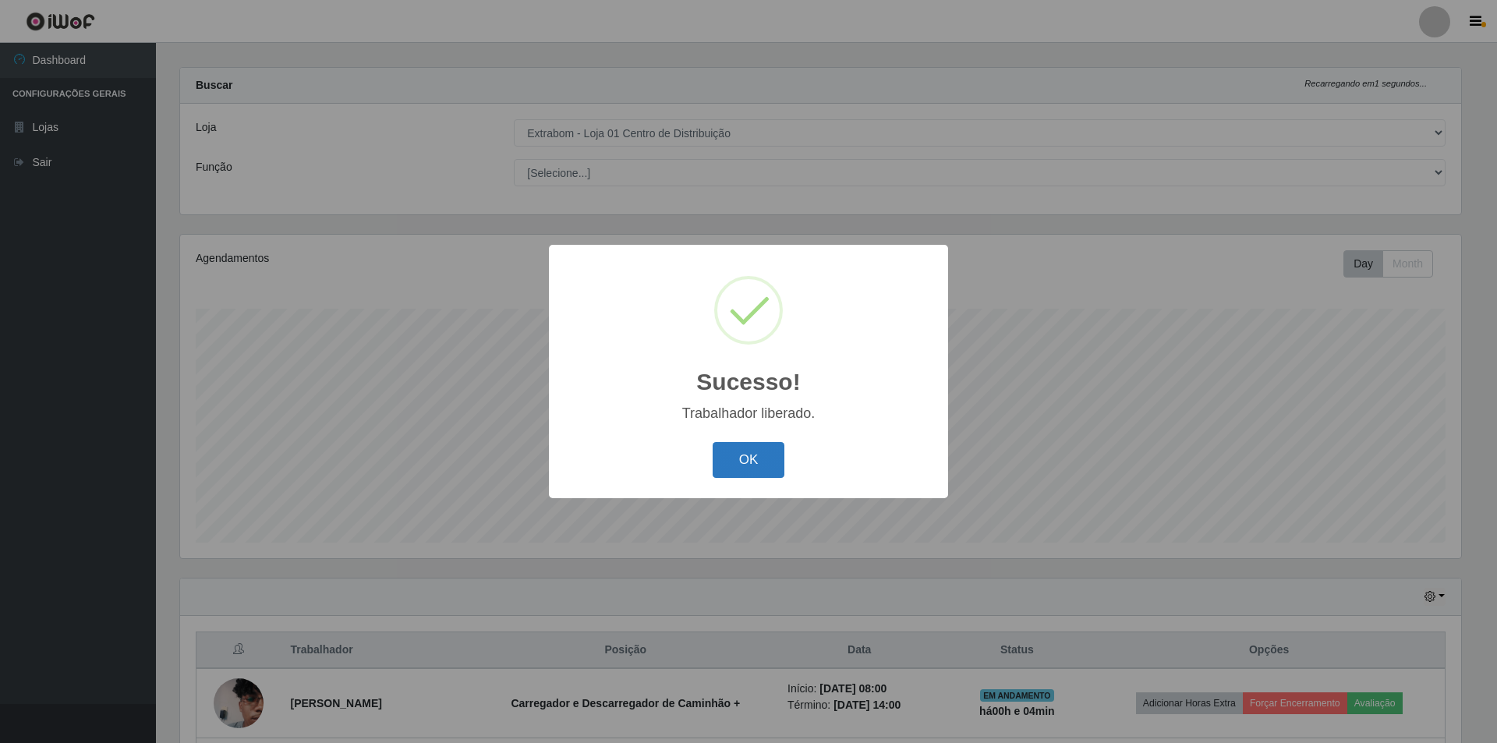
click at [742, 465] on button "OK" at bounding box center [749, 460] width 73 height 37
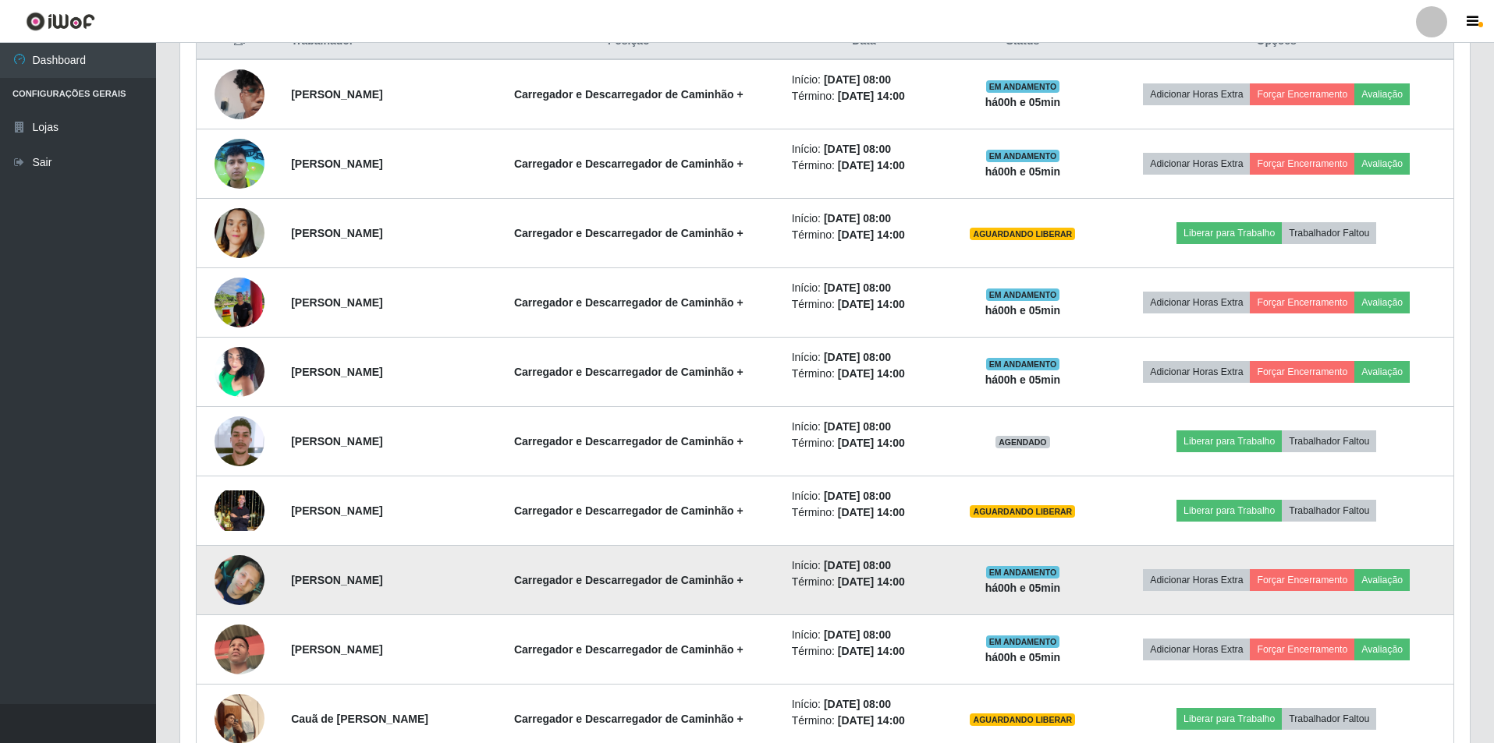
scroll to position [622, 0]
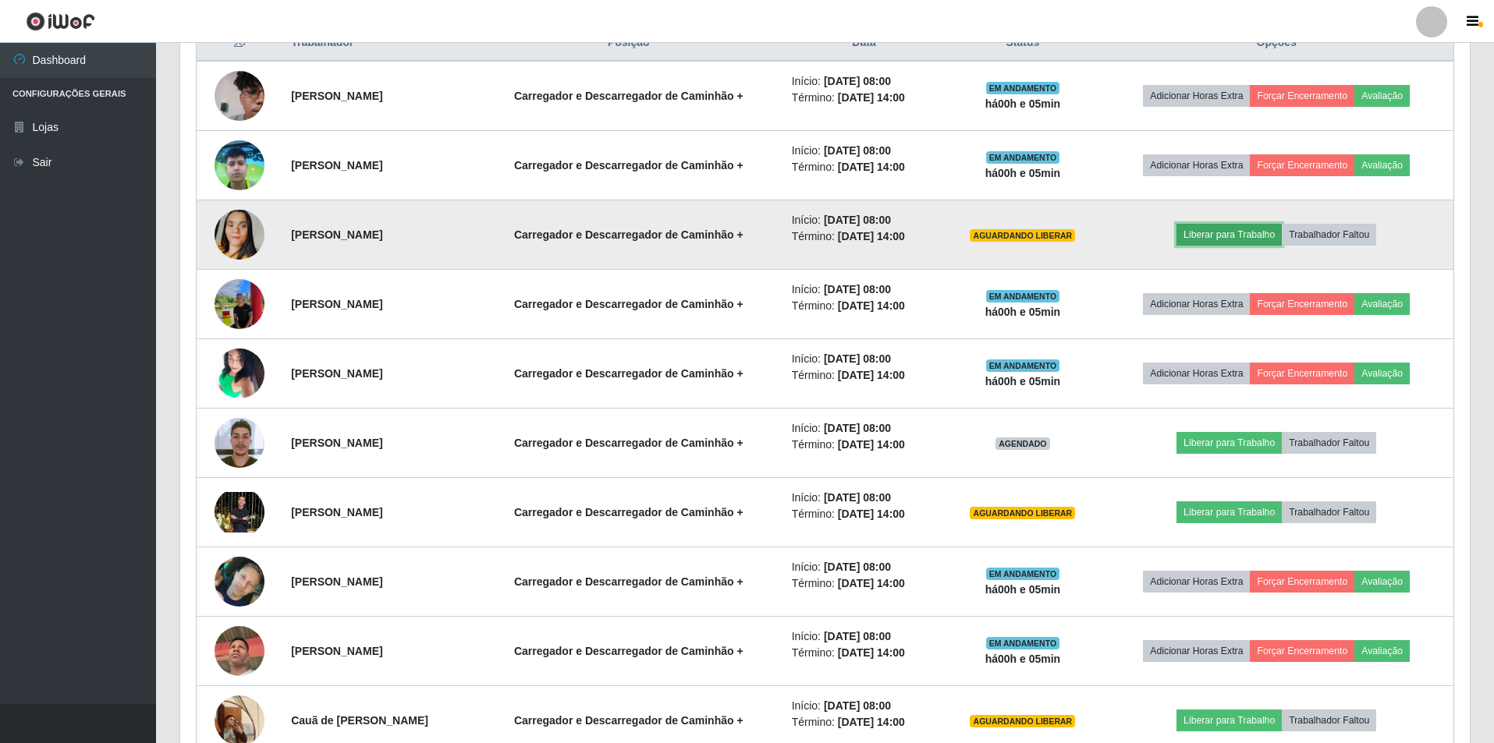
click at [1257, 233] on button "Liberar para Trabalho" at bounding box center [1228, 235] width 105 height 22
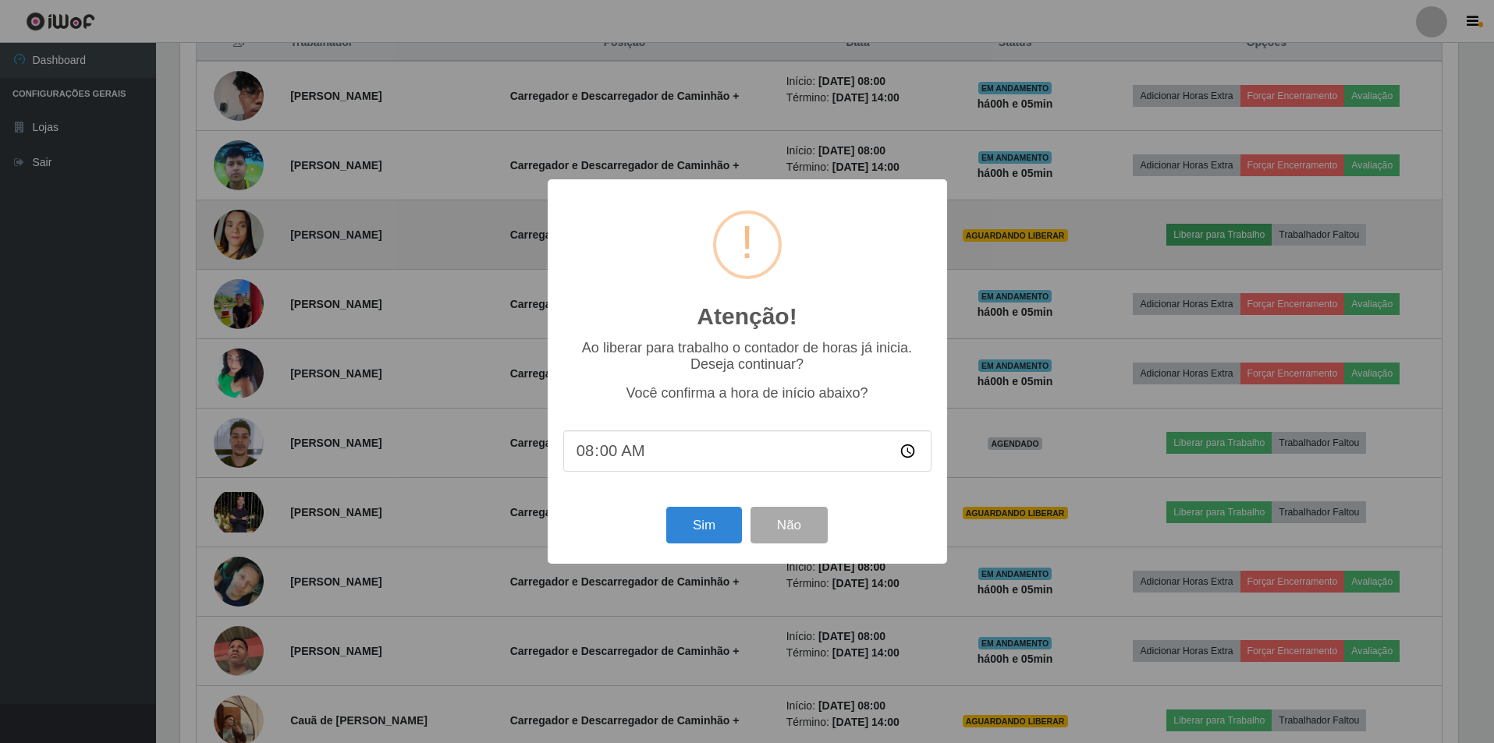
scroll to position [324, 1281]
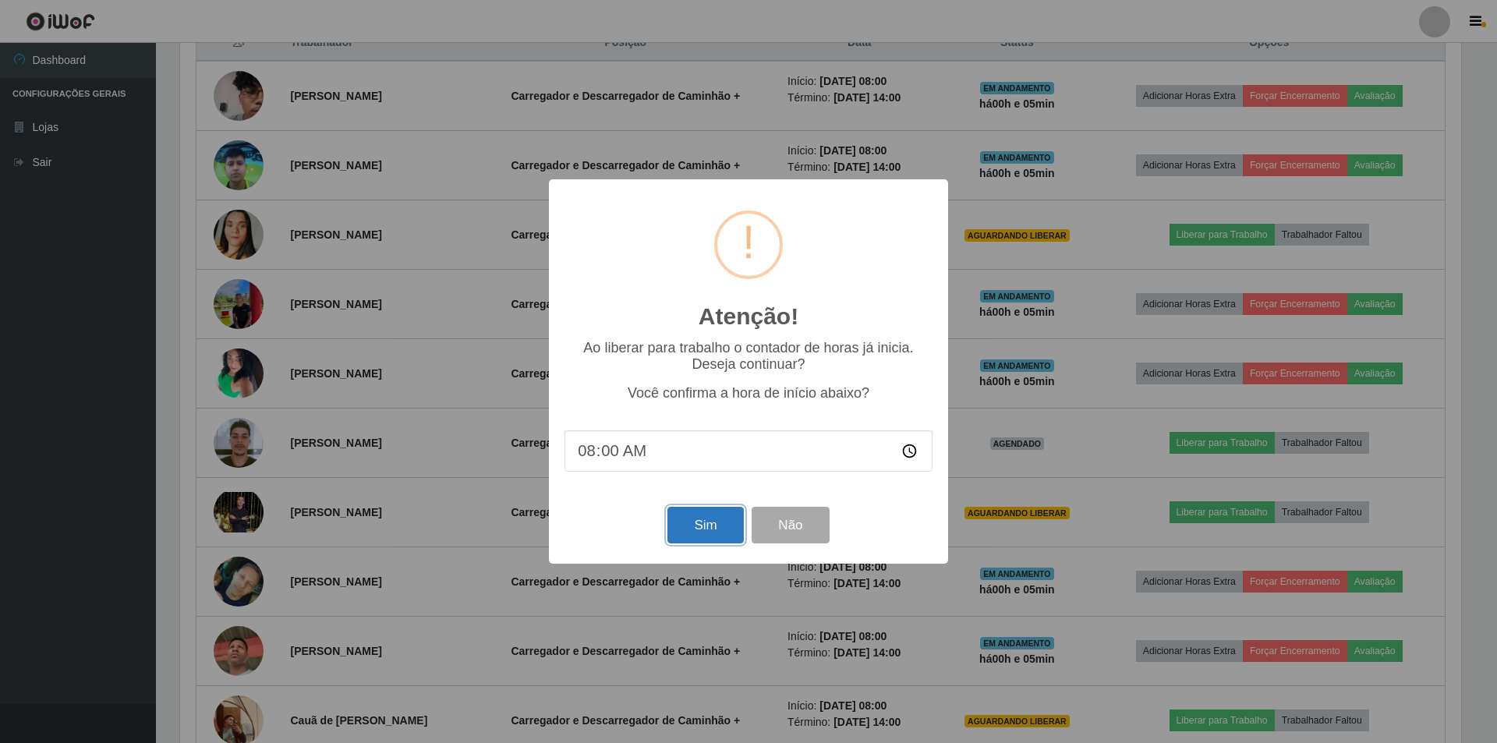
click at [719, 533] on button "Sim" at bounding box center [706, 525] width 76 height 37
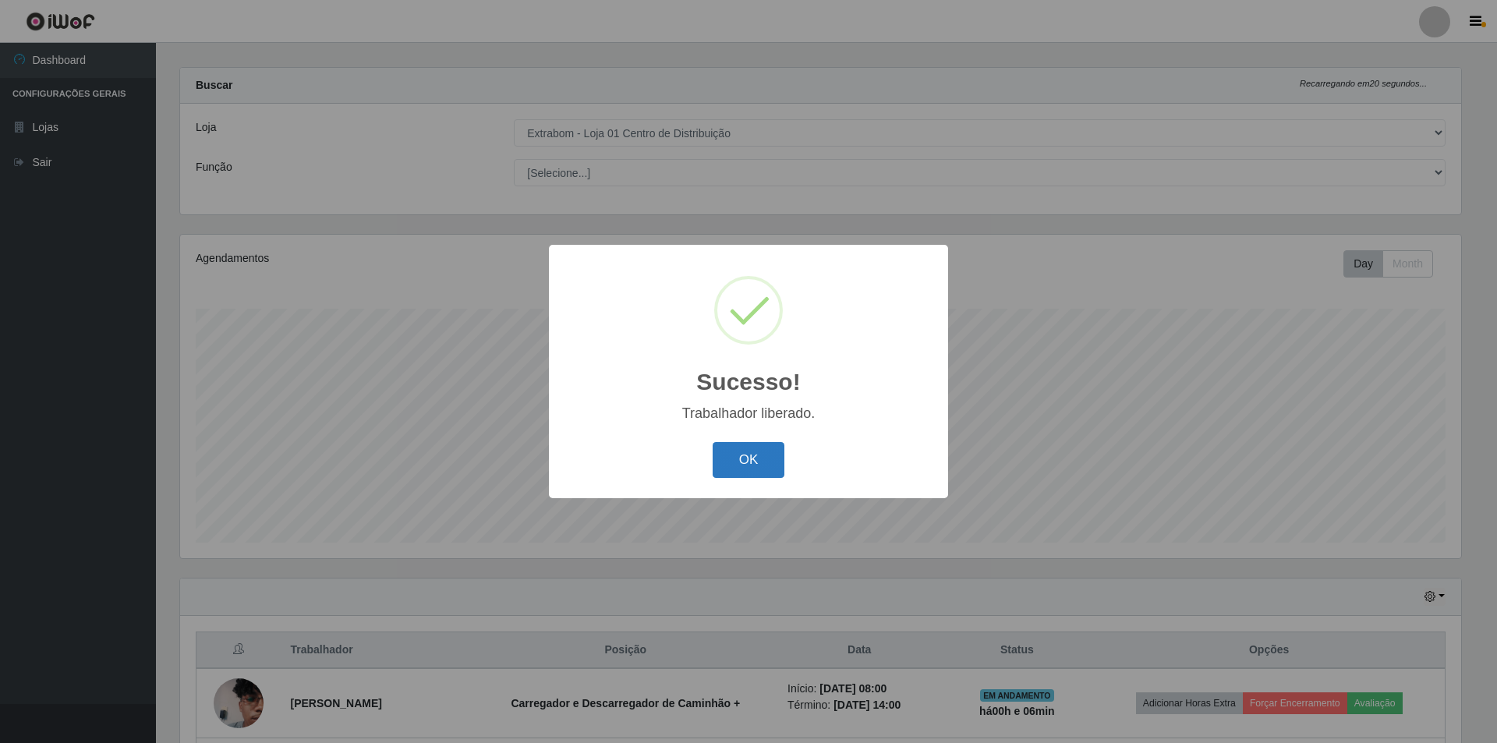
click at [762, 458] on button "OK" at bounding box center [749, 460] width 73 height 37
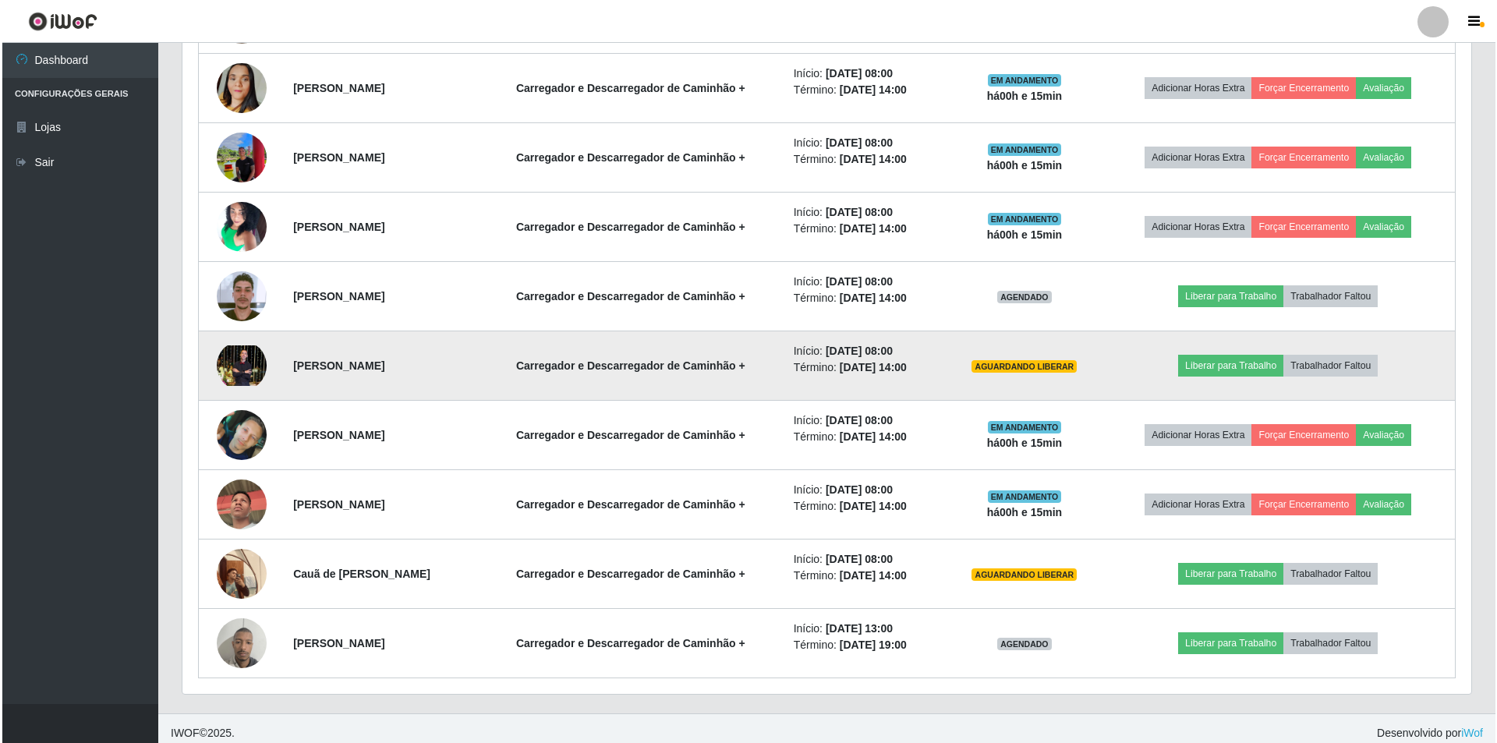
scroll to position [778, 0]
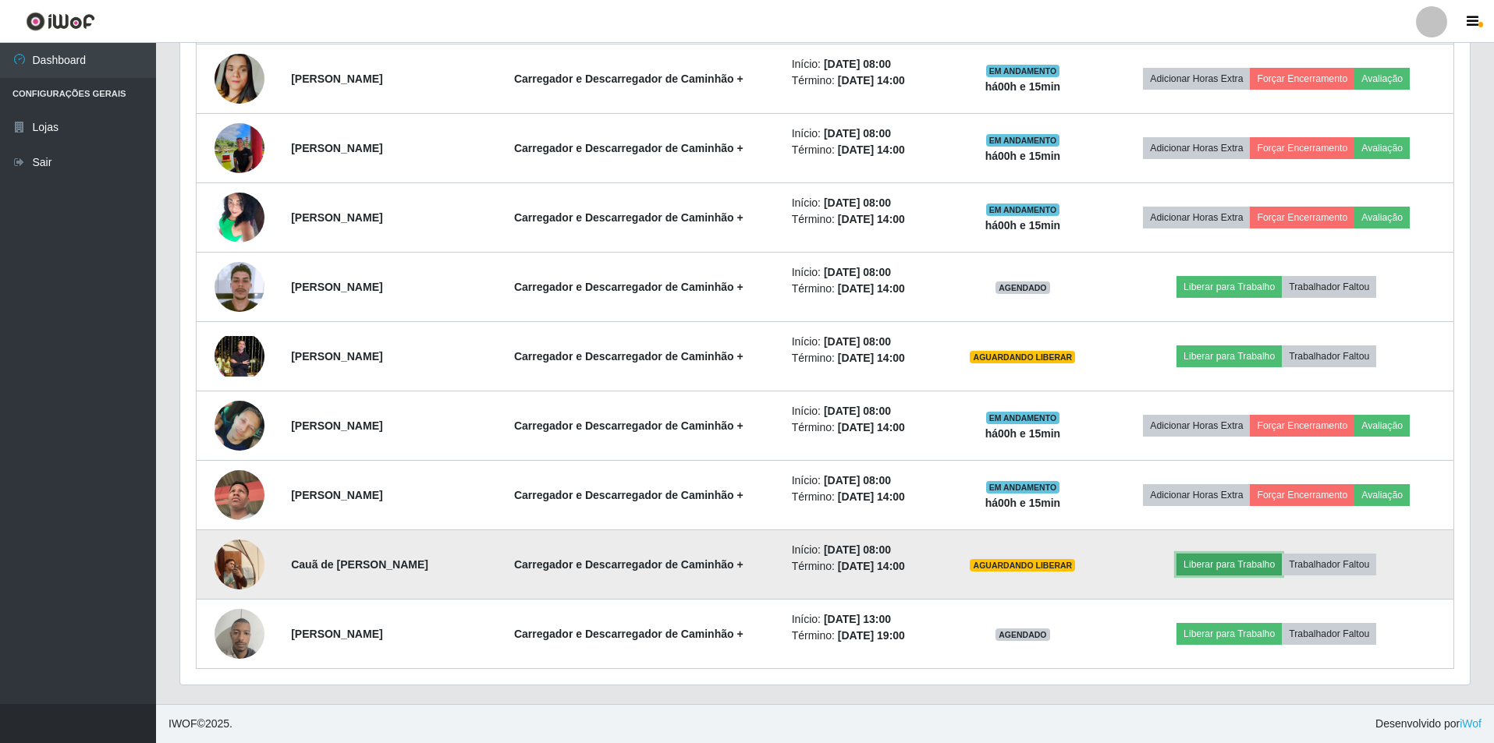
click at [1223, 564] on button "Liberar para Trabalho" at bounding box center [1228, 565] width 105 height 22
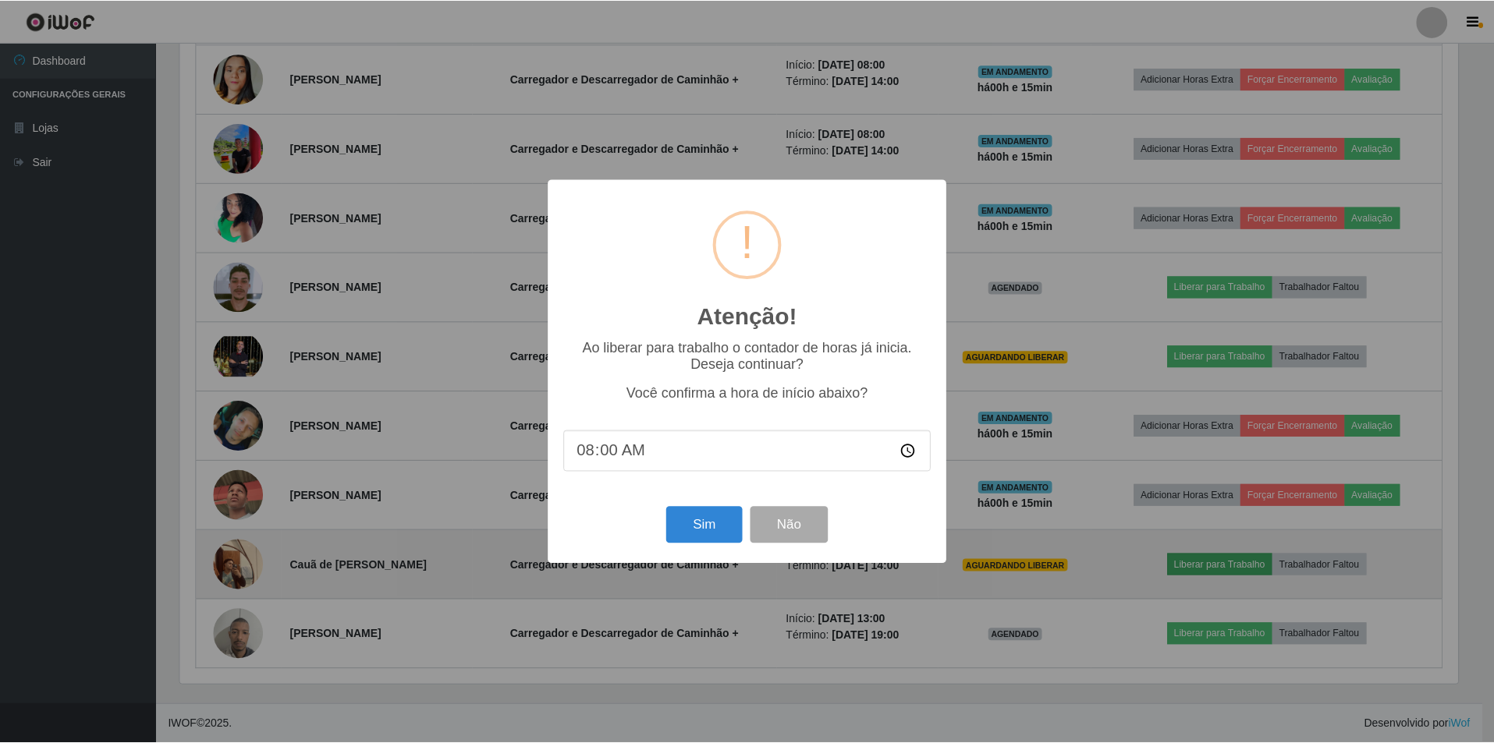
scroll to position [324, 1281]
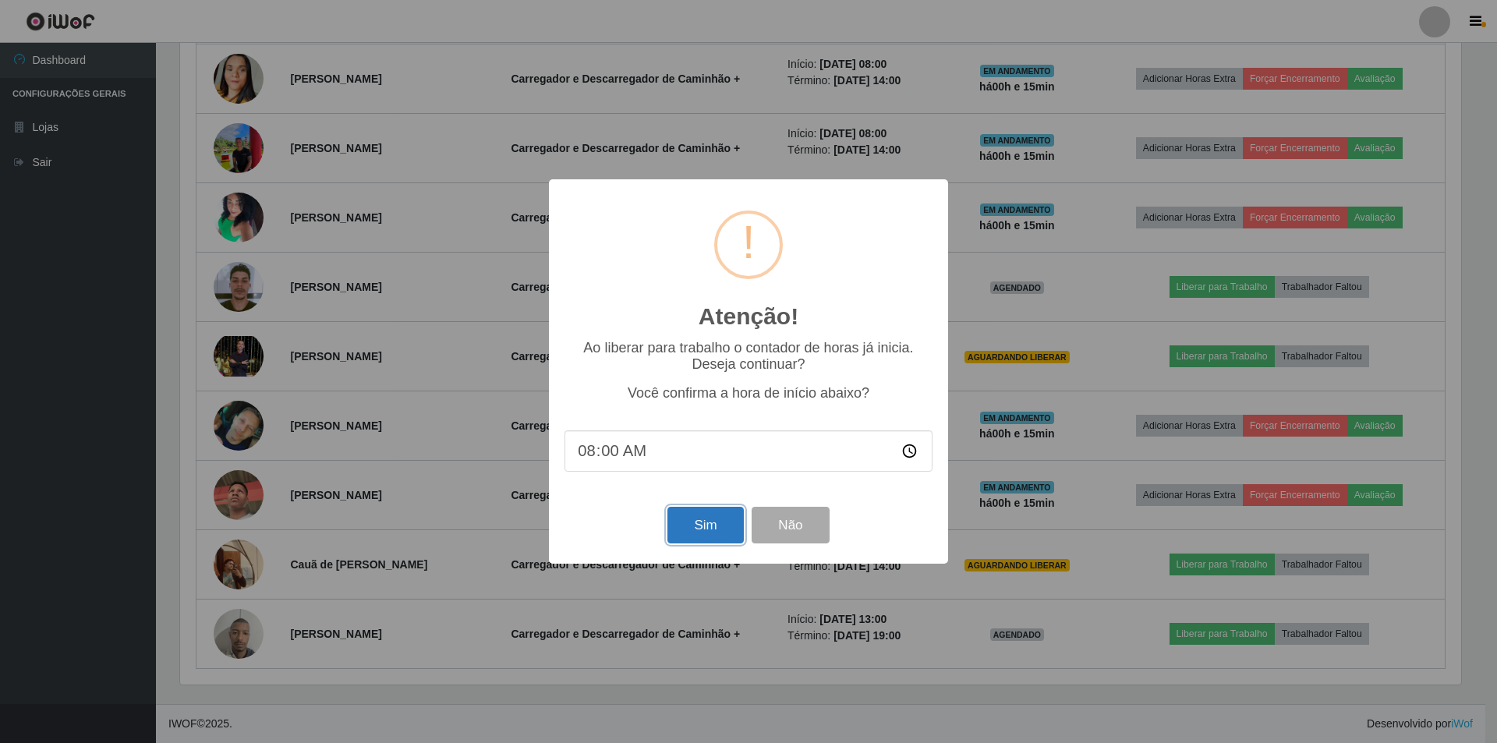
click at [699, 527] on button "Sim" at bounding box center [706, 525] width 76 height 37
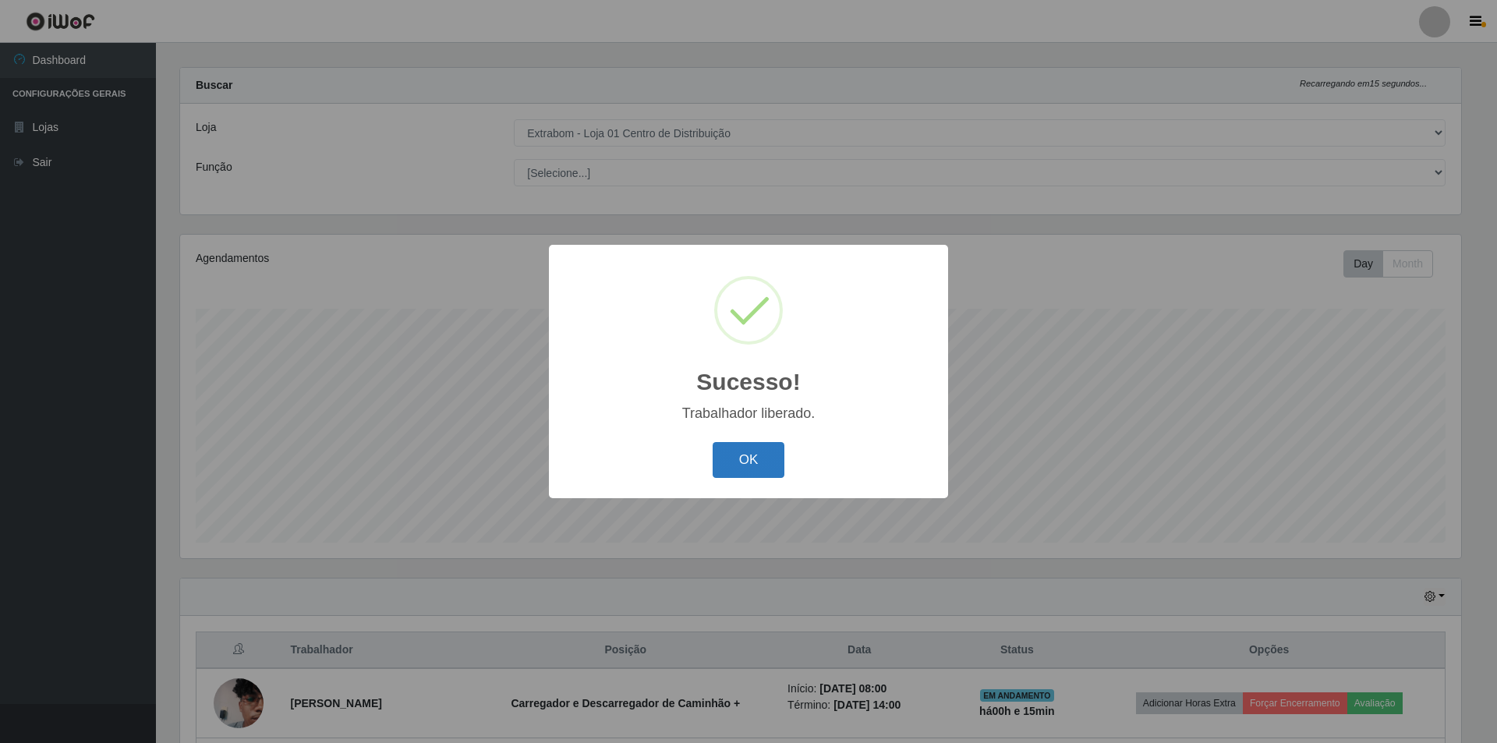
click at [760, 463] on button "OK" at bounding box center [749, 460] width 73 height 37
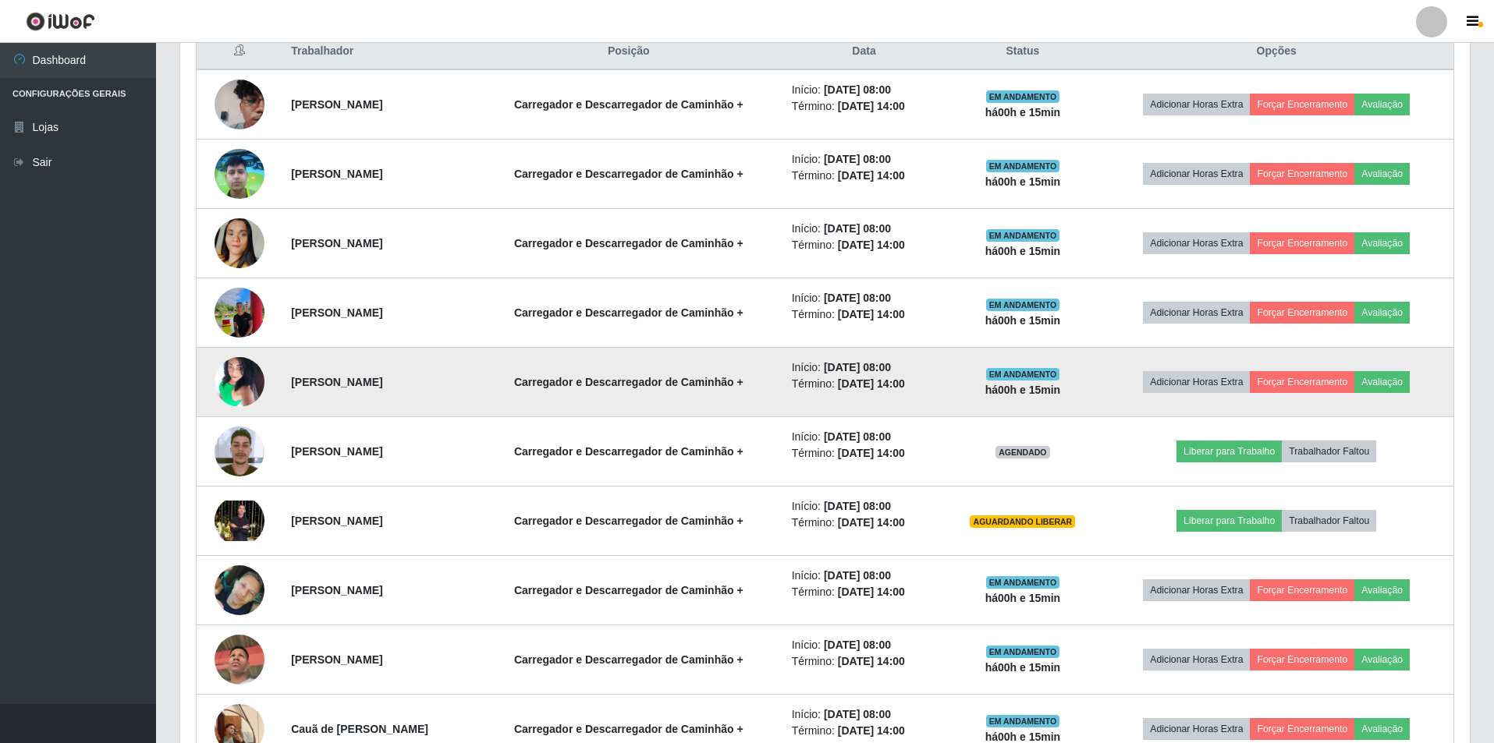
scroll to position [778, 0]
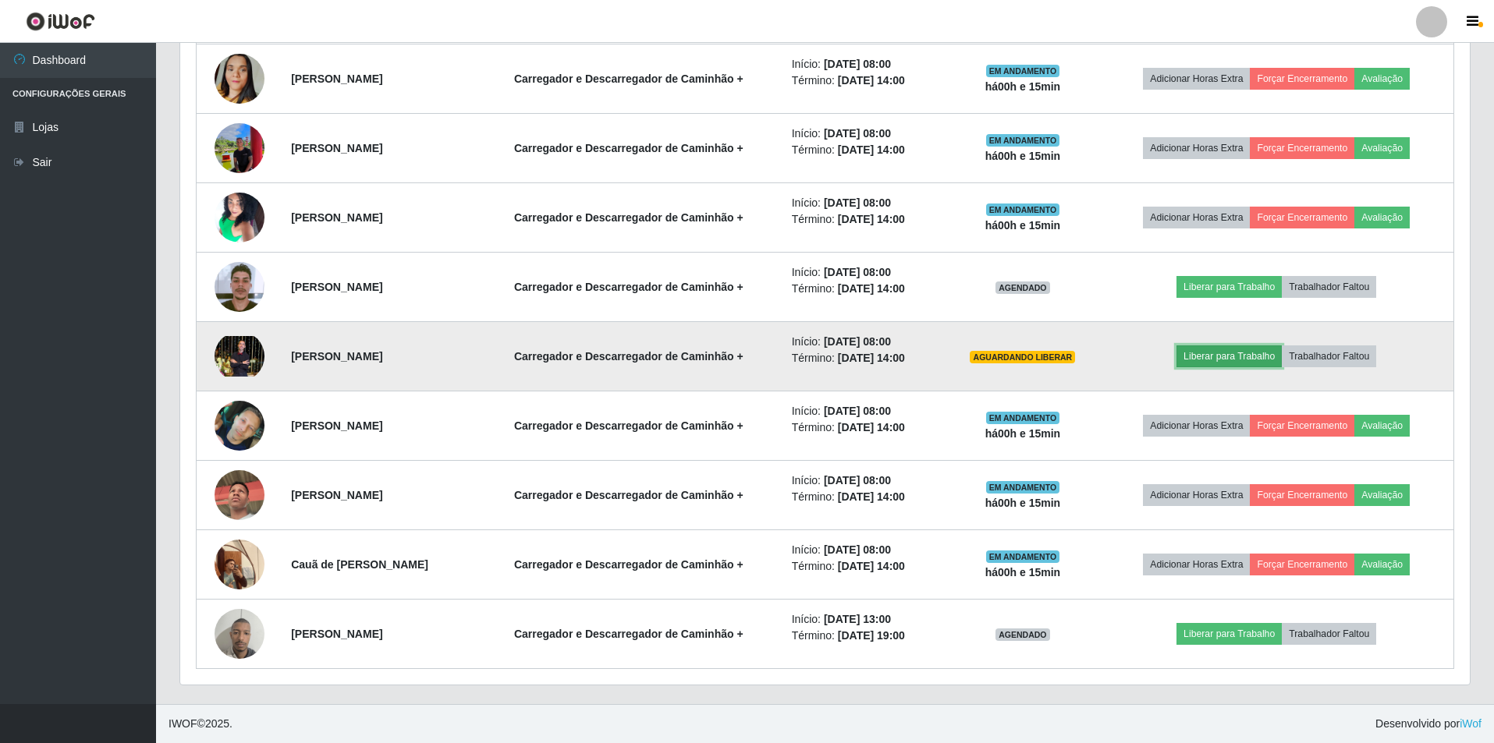
click at [1240, 356] on button "Liberar para Trabalho" at bounding box center [1228, 357] width 105 height 22
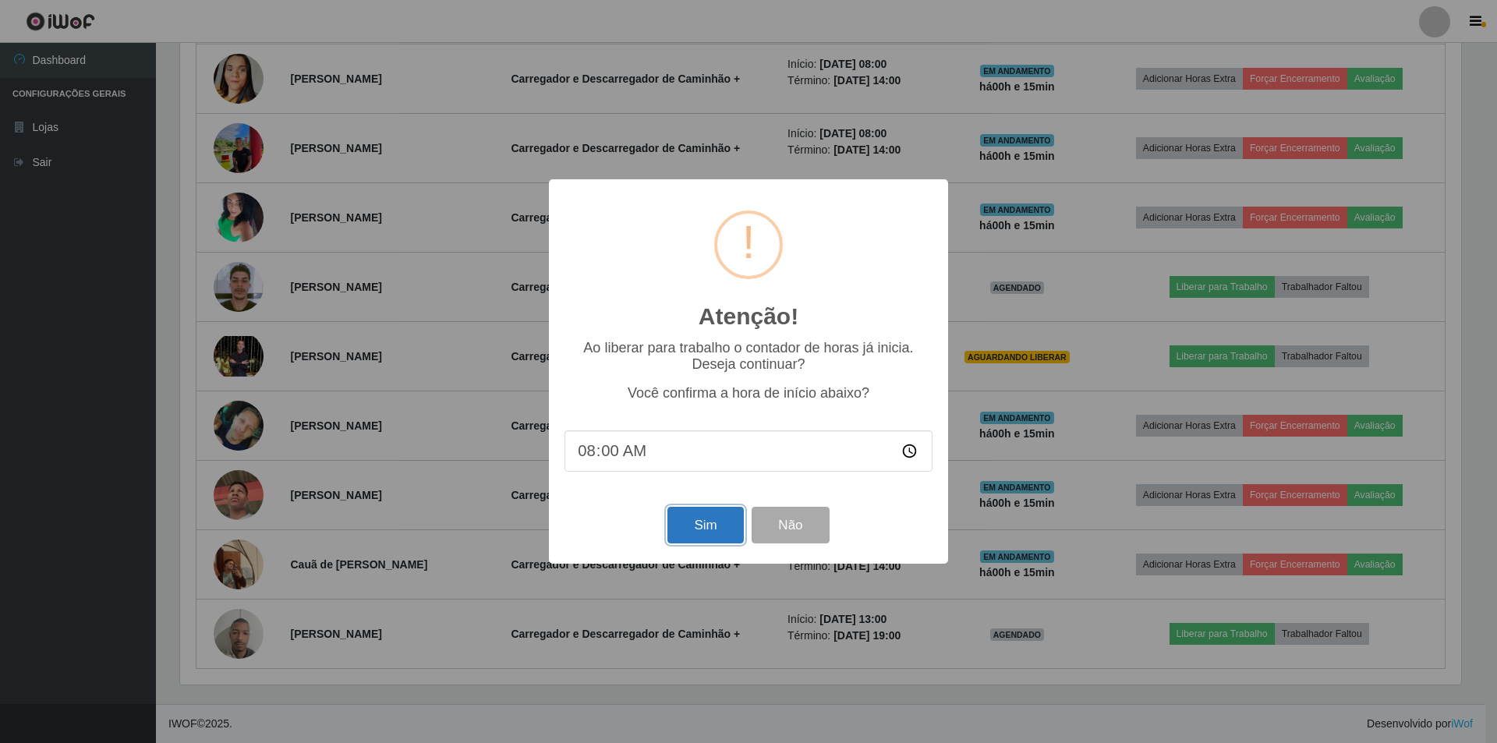
click at [688, 537] on button "Sim" at bounding box center [706, 525] width 76 height 37
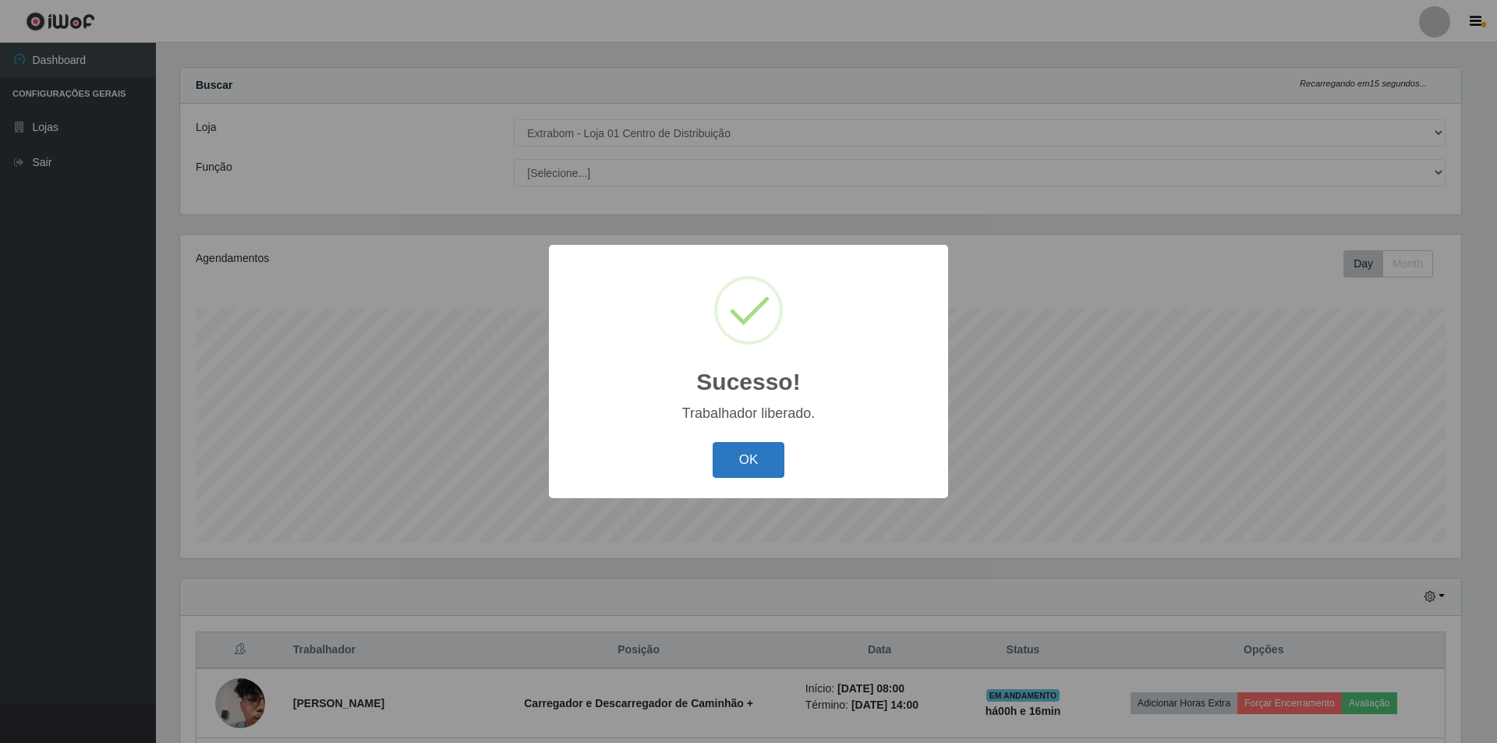
click at [741, 461] on button "OK" at bounding box center [749, 460] width 73 height 37
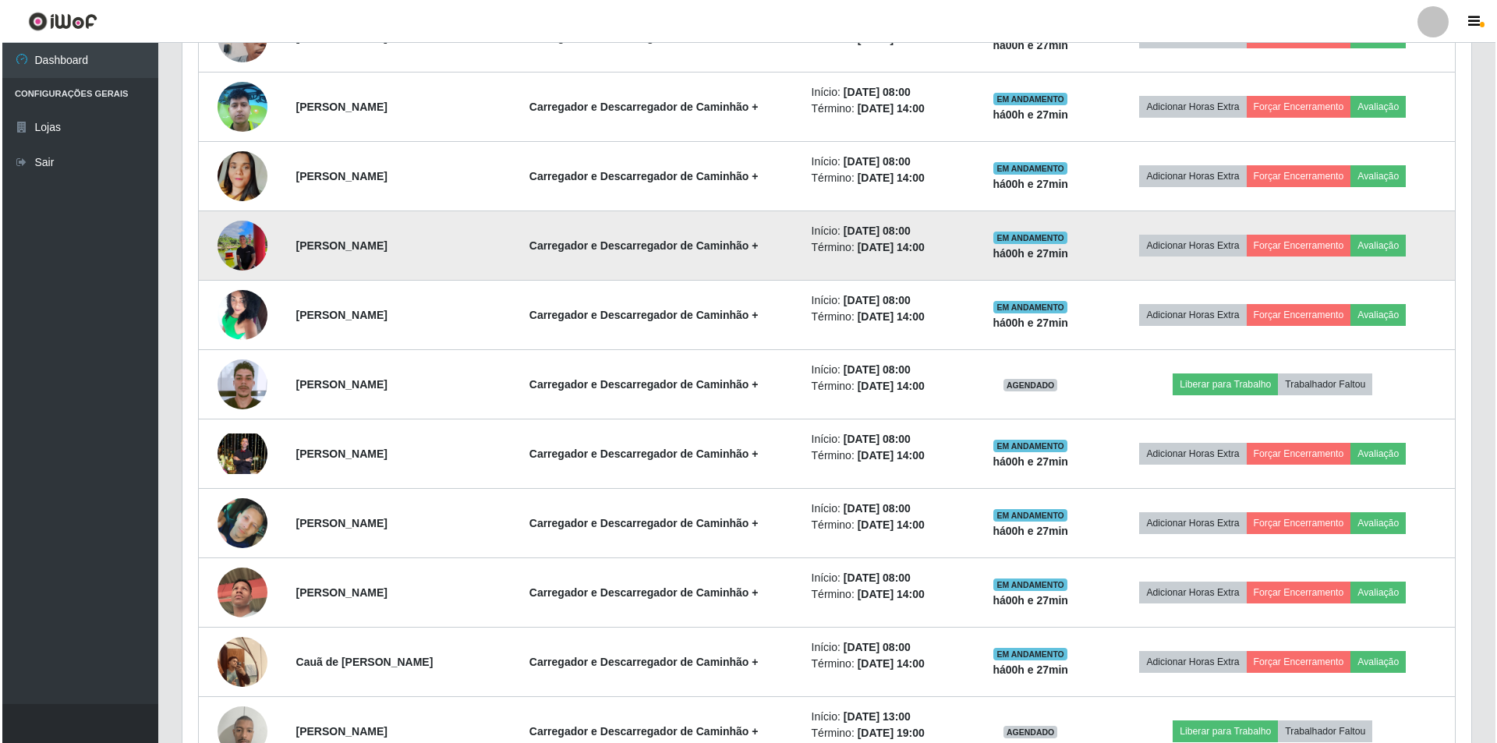
scroll to position [700, 0]
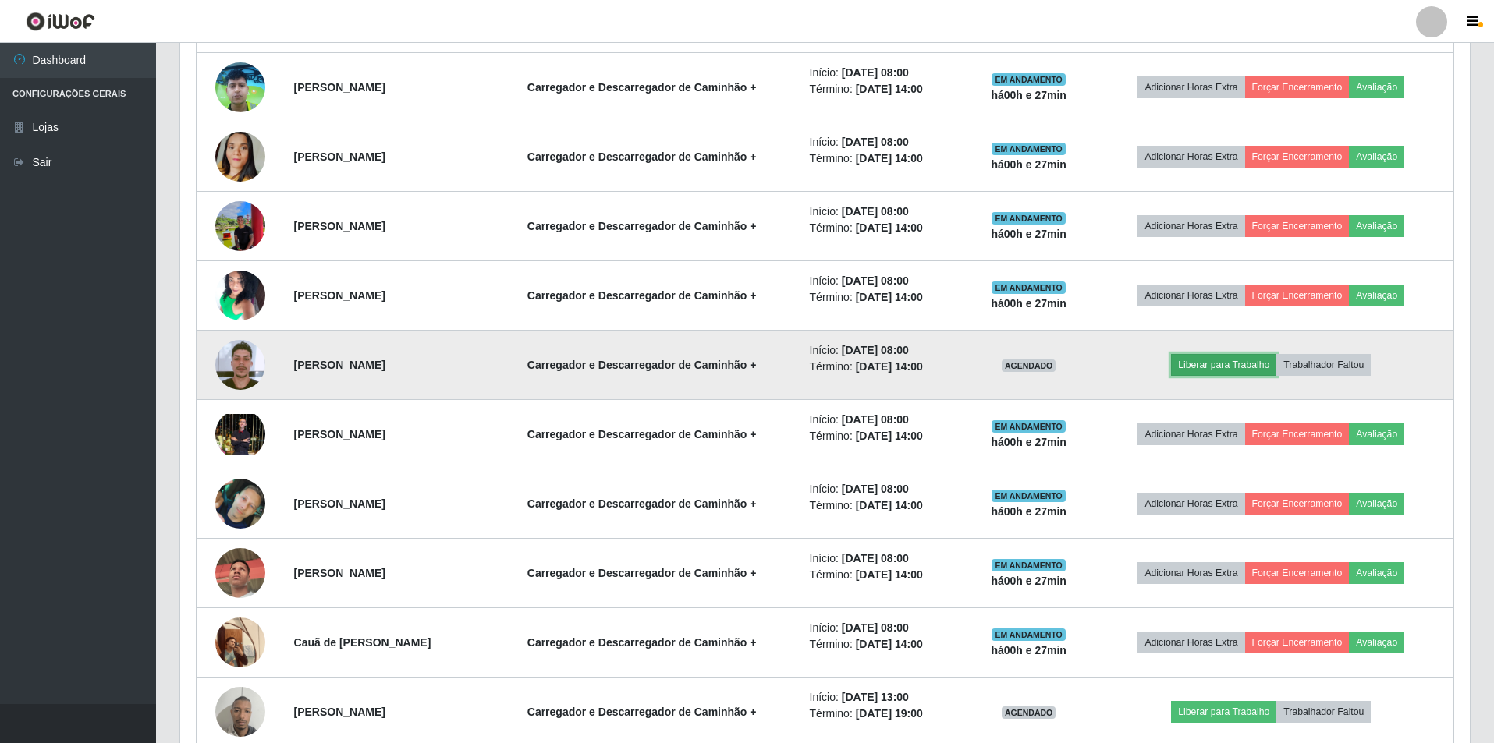
click at [1230, 363] on button "Liberar para Trabalho" at bounding box center [1223, 365] width 105 height 22
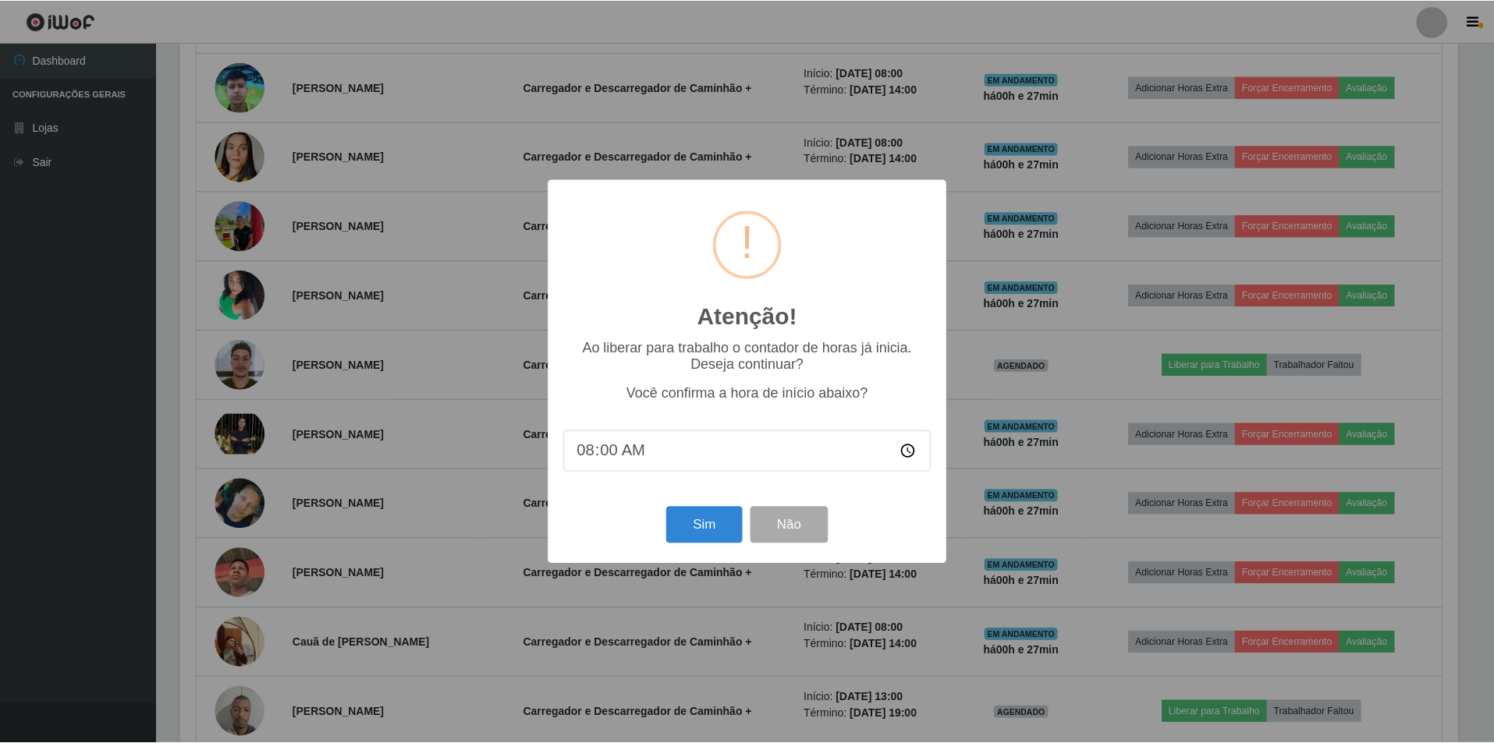
scroll to position [324, 1281]
click at [693, 532] on button "Sim" at bounding box center [706, 525] width 76 height 37
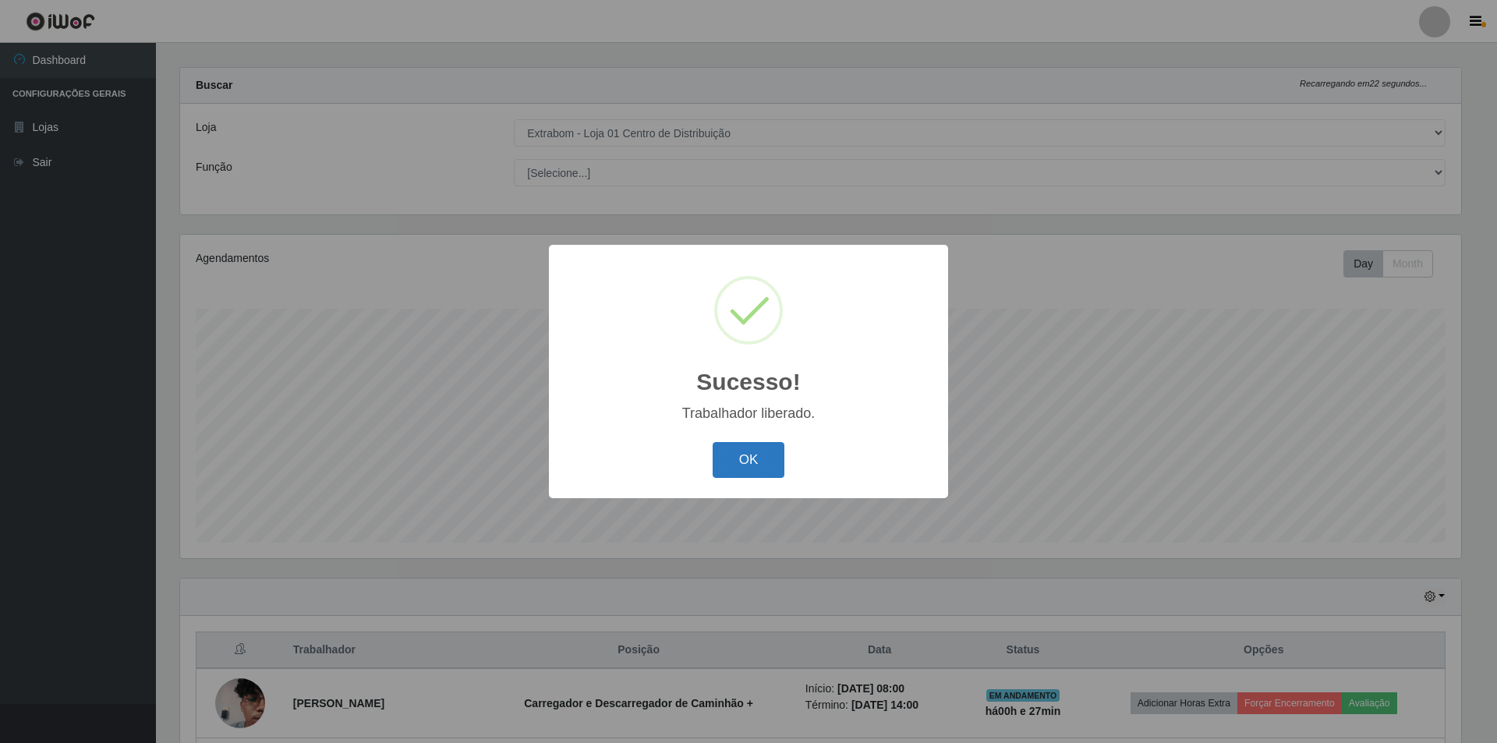
click at [736, 459] on button "OK" at bounding box center [749, 460] width 73 height 37
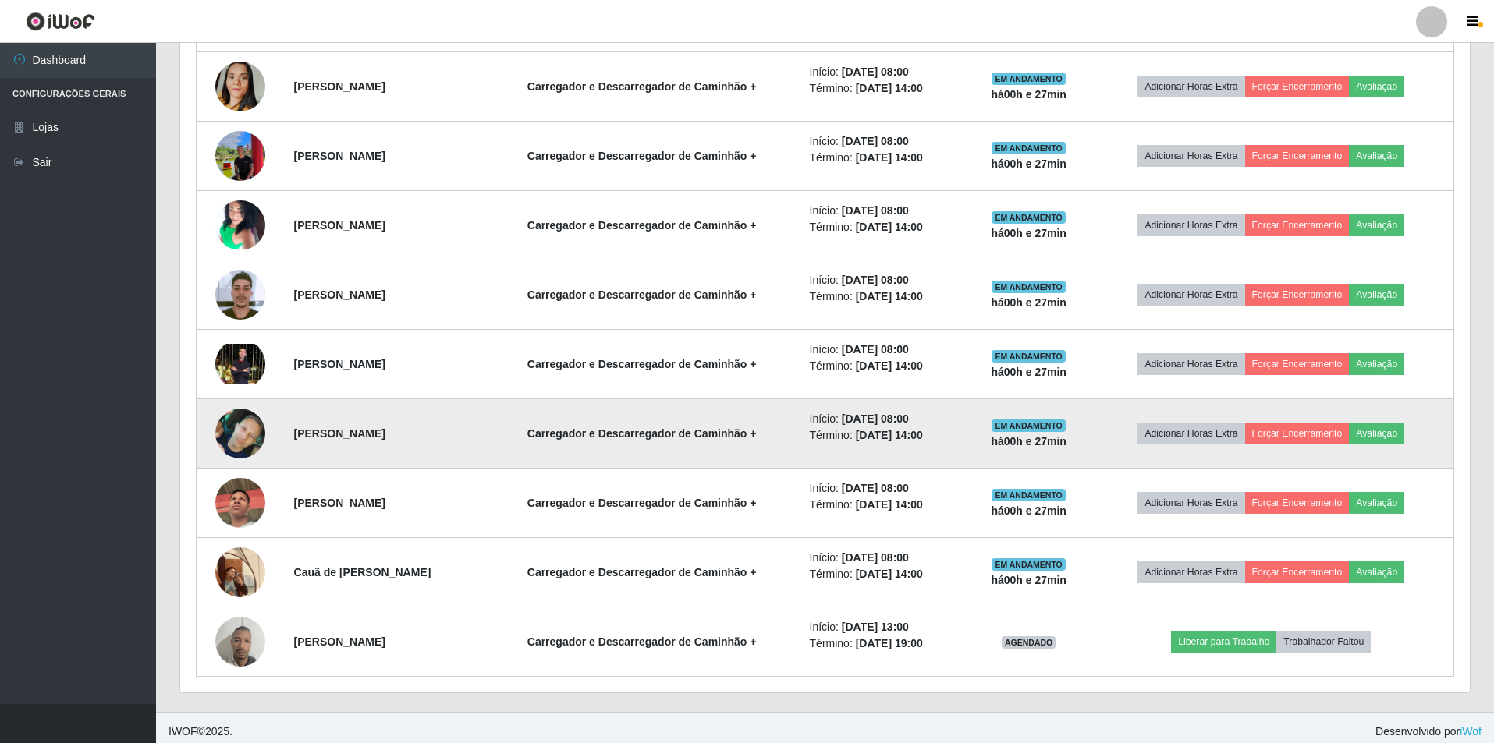
scroll to position [778, 0]
